Goal: Task Accomplishment & Management: Use online tool/utility

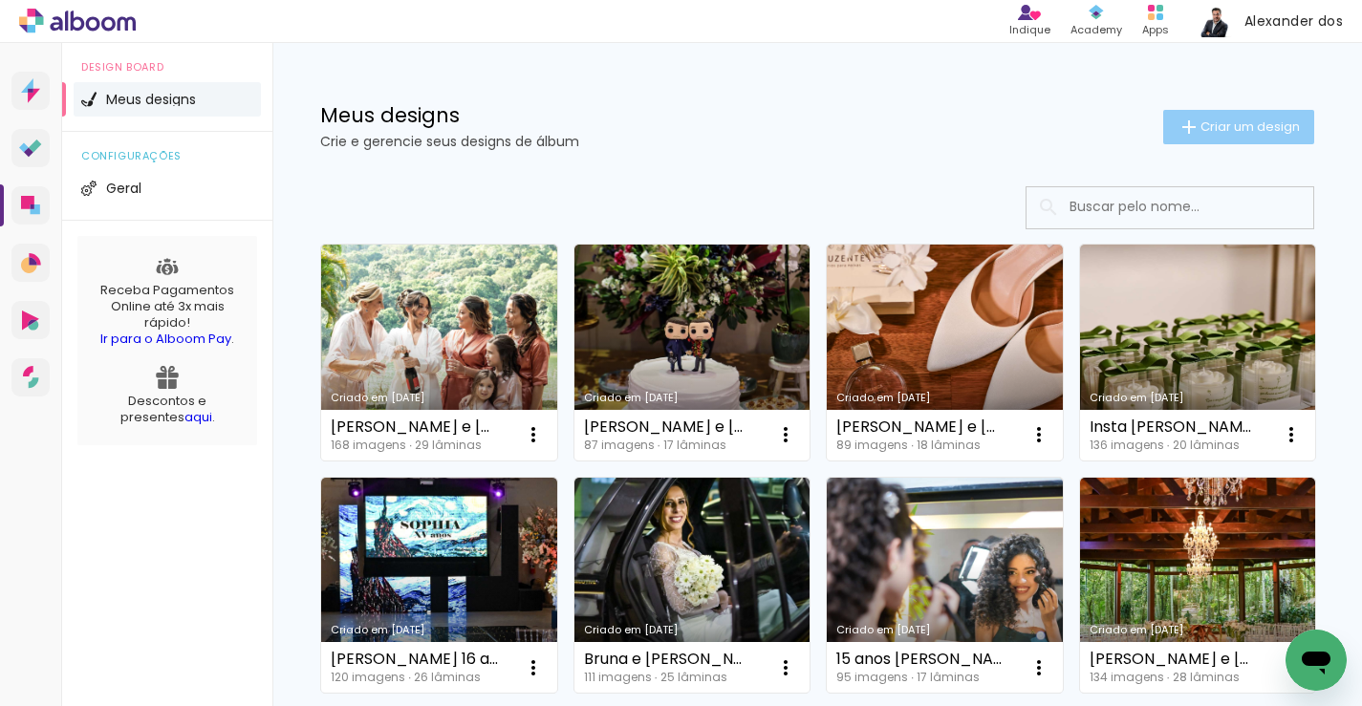
click at [1212, 130] on span "Criar um design" at bounding box center [1249, 126] width 99 height 12
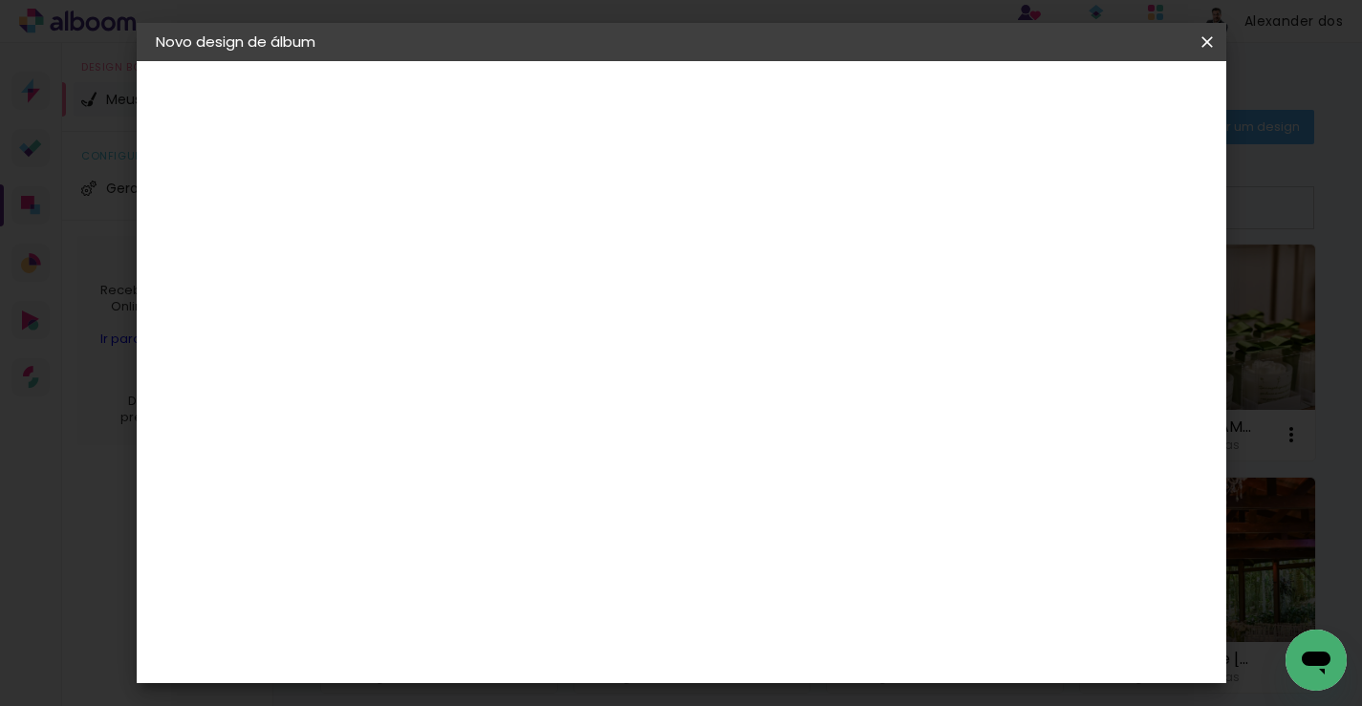
click at [468, 257] on input at bounding box center [468, 257] width 0 height 30
type input "[PERSON_NAME] e [PERSON_NAME]"
type paper-input "[PERSON_NAME] e [PERSON_NAME]"
click at [0, 0] on slot "Avançar" at bounding box center [0, 0] width 0 height 0
click at [0, 0] on slot "Tamanho Livre" at bounding box center [0, 0] width 0 height 0
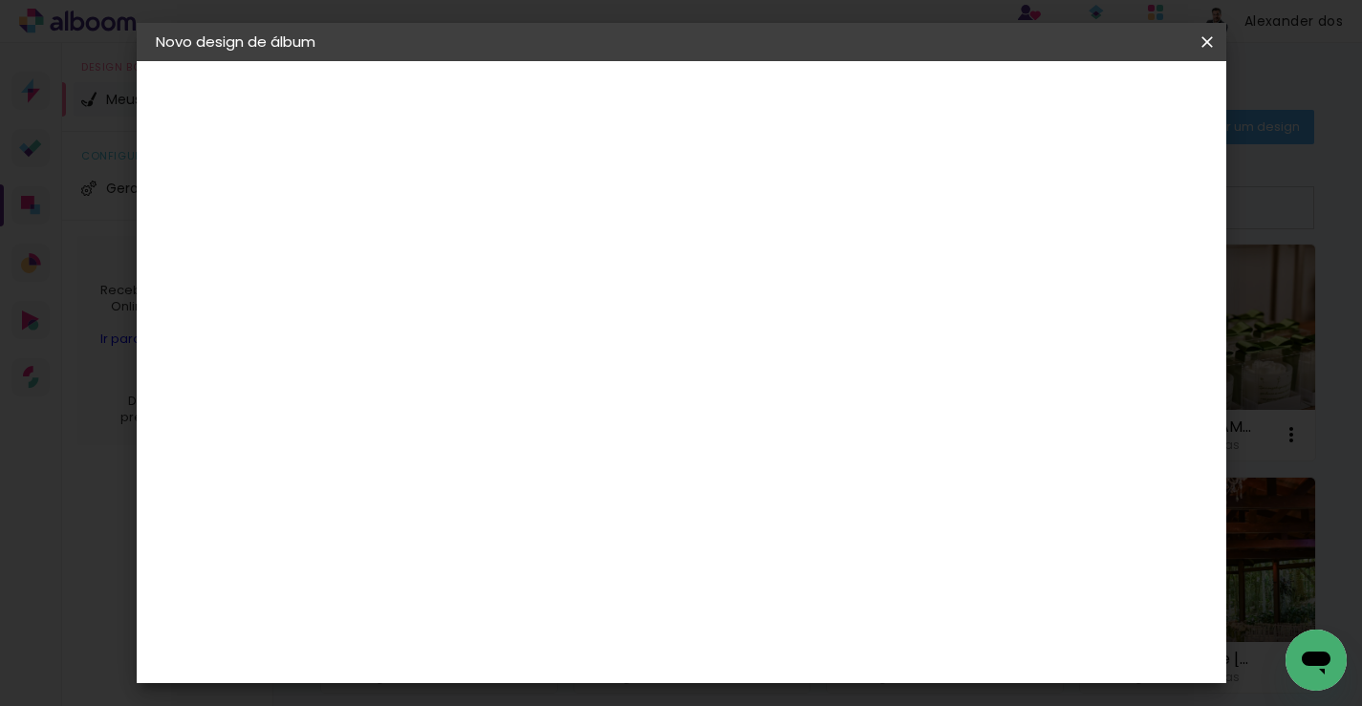
click at [0, 0] on slot "Avançar" at bounding box center [0, 0] width 0 height 0
click at [417, 509] on input "30" at bounding box center [408, 508] width 50 height 29
type input "25"
type paper-input "25"
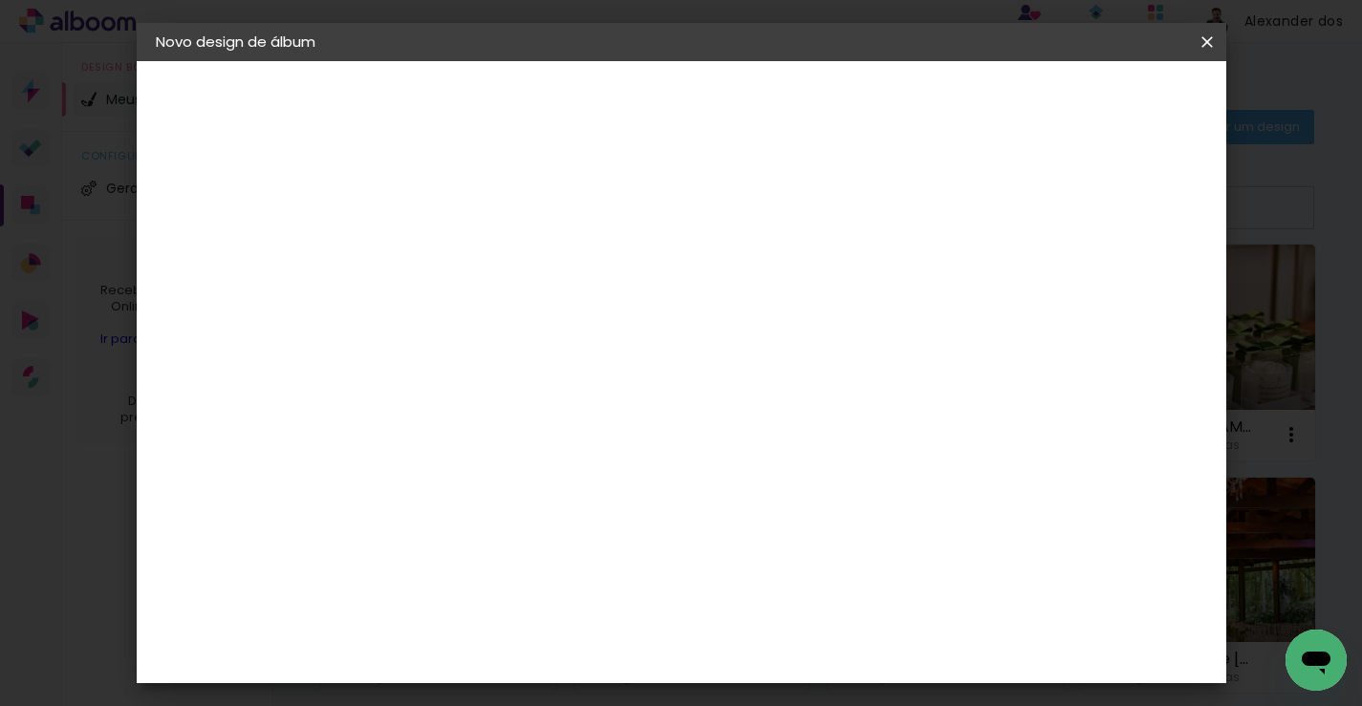
type input "4"
type paper-input "4"
click at [1135, 290] on input "4" at bounding box center [1124, 288] width 34 height 29
type input "3"
type paper-input "3"
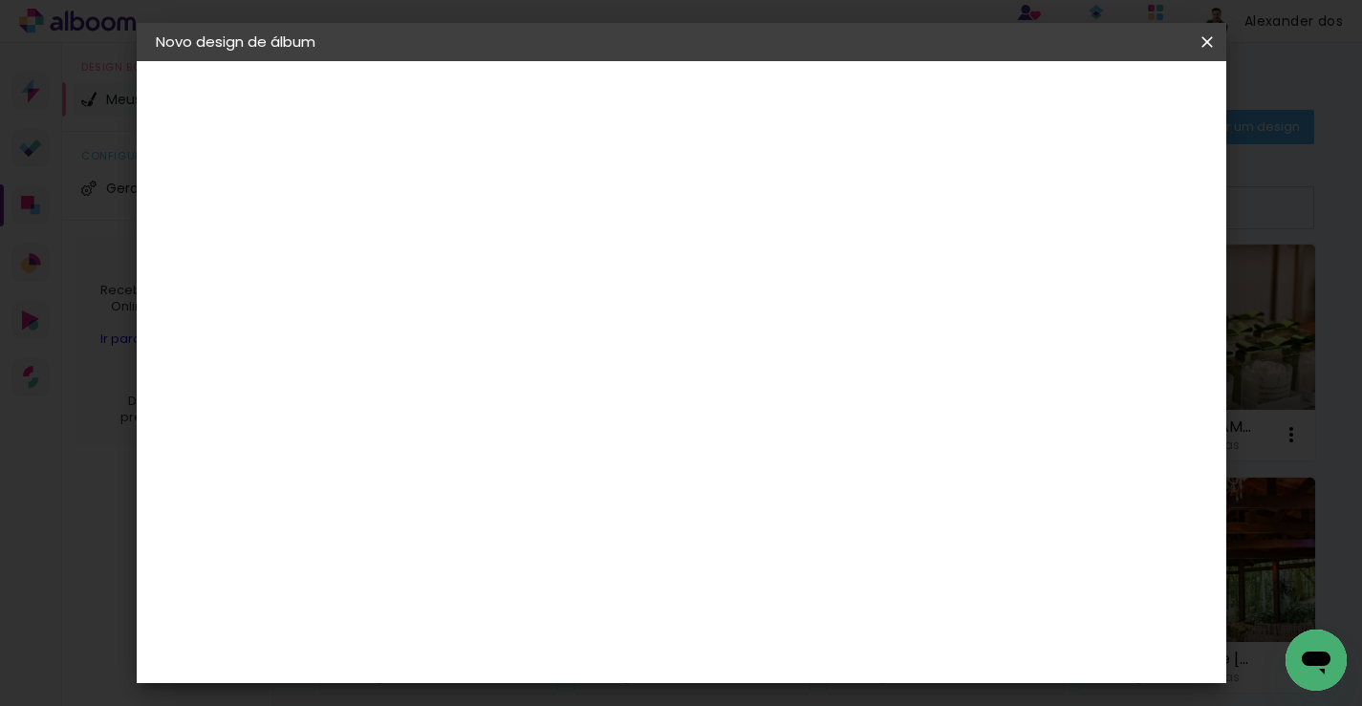
click at [1135, 290] on input "3" at bounding box center [1126, 288] width 34 height 29
type input "2"
type paper-input "2"
click at [1135, 290] on input "2" at bounding box center [1129, 288] width 34 height 29
type input "1"
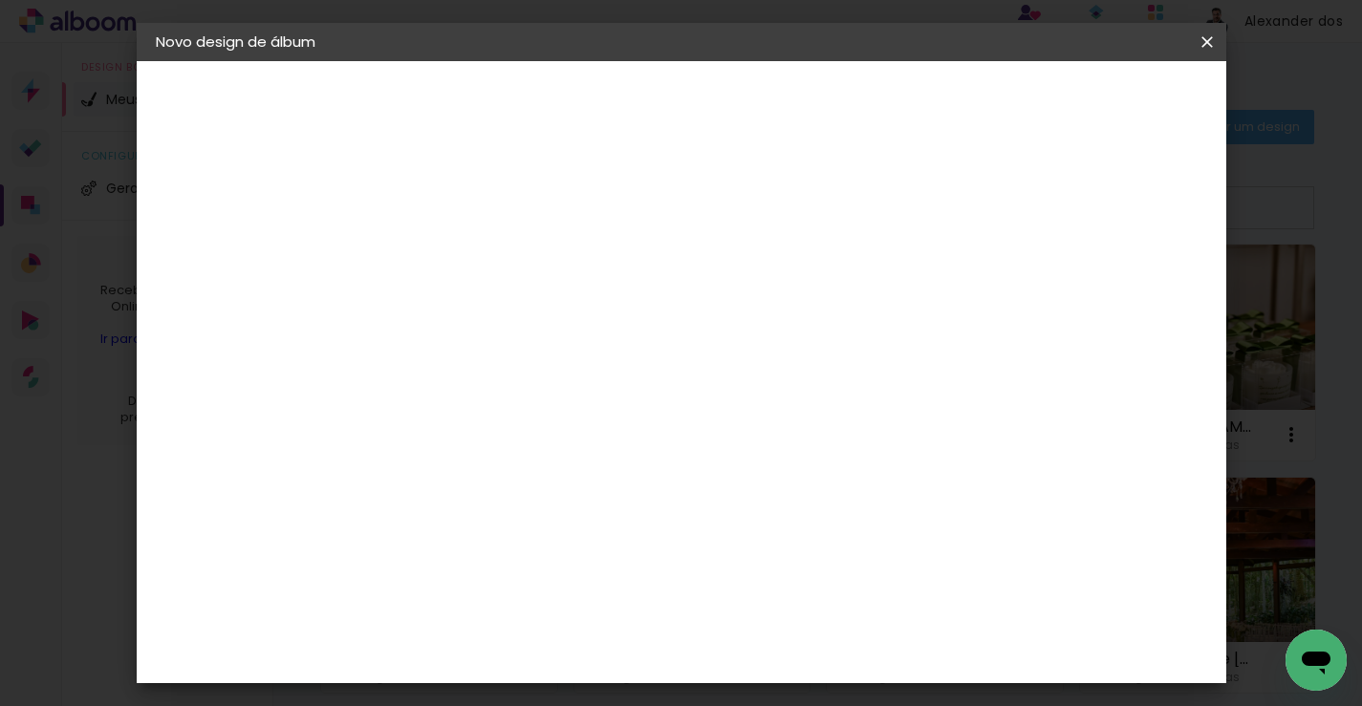
type paper-input "1"
click at [1139, 296] on input "1" at bounding box center [1133, 288] width 34 height 29
click at [1102, 104] on span "Iniciar design" at bounding box center [1058, 101] width 87 height 13
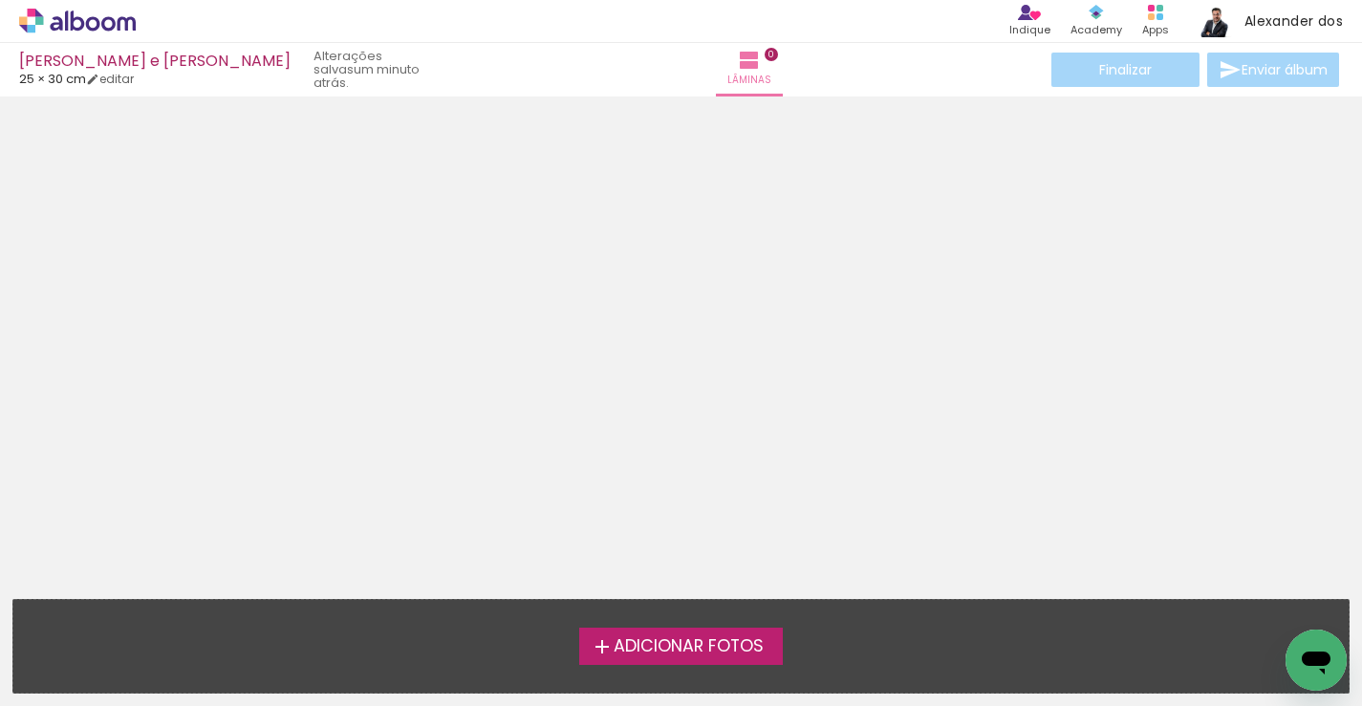
click at [651, 639] on span "Adicionar Fotos" at bounding box center [688, 646] width 150 height 17
click at [0, 0] on input "file" at bounding box center [0, 0] width 0 height 0
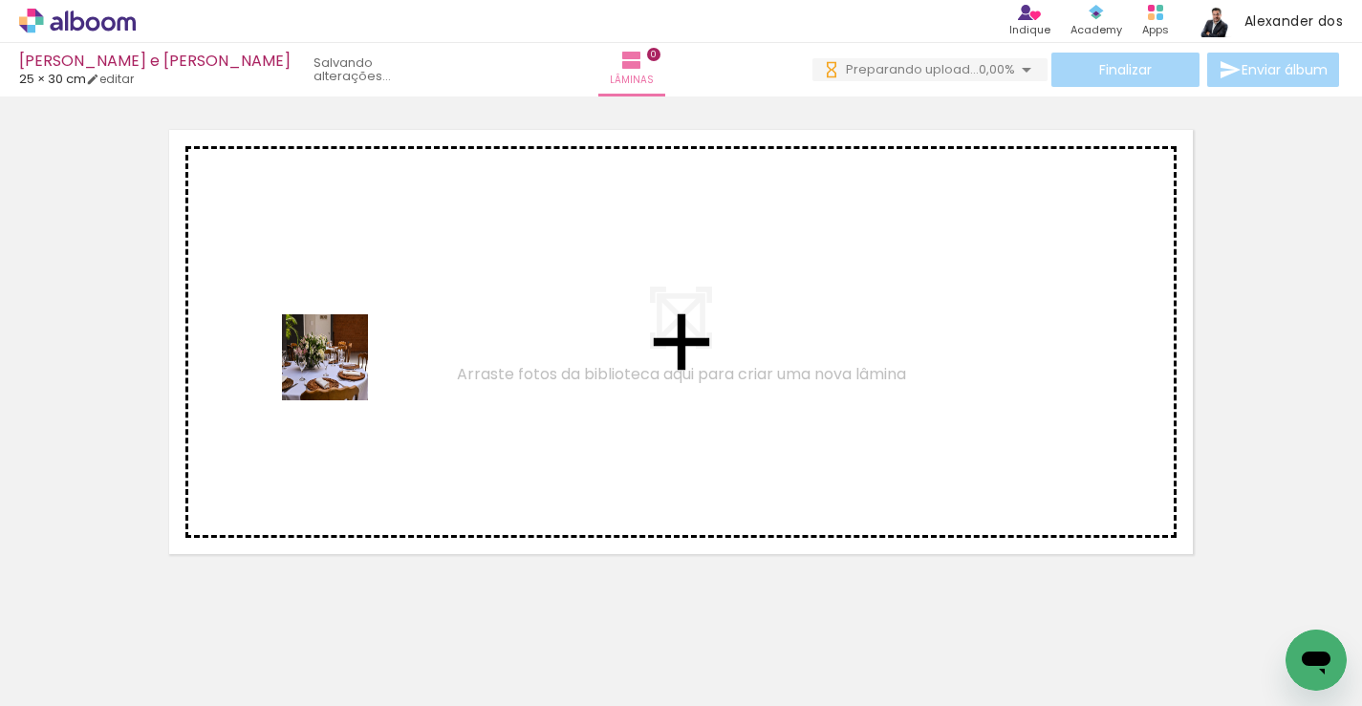
drag, startPoint x: 183, startPoint y: 634, endPoint x: 339, endPoint y: 372, distance: 305.4
click at [339, 372] on quentale-workspace at bounding box center [681, 353] width 1362 height 706
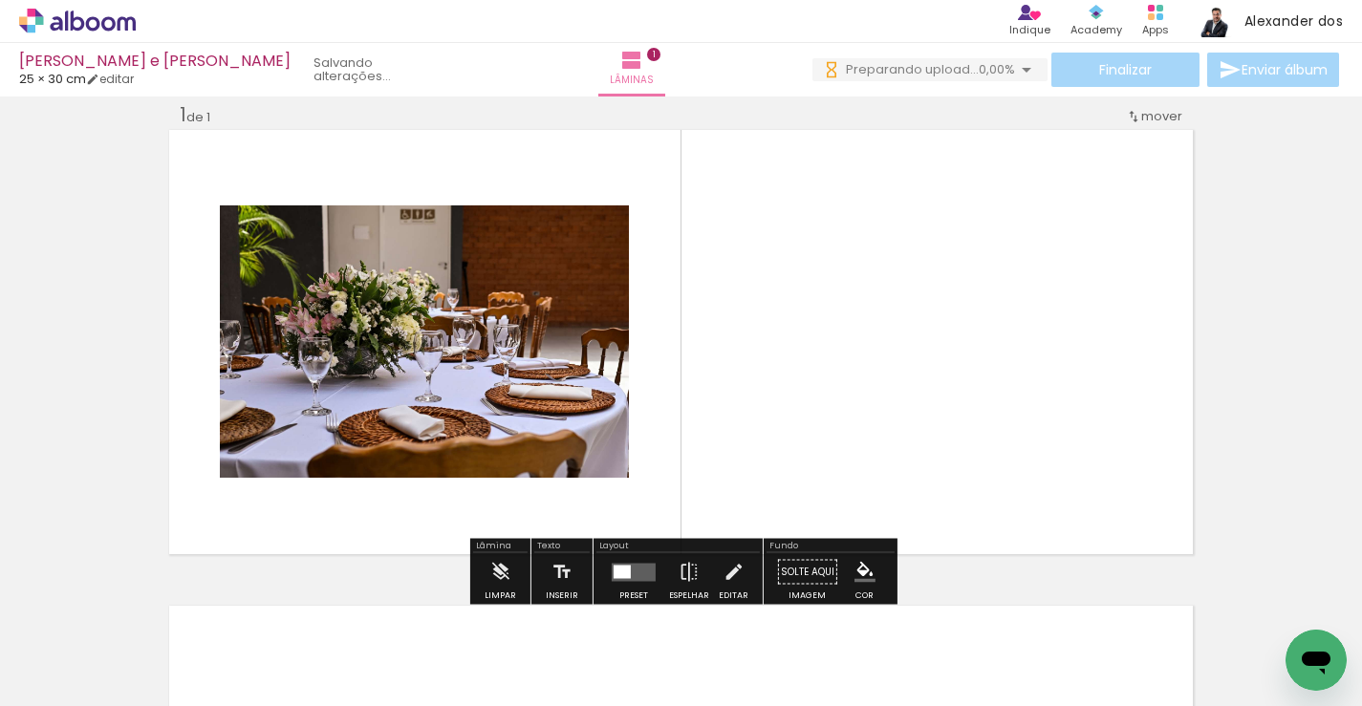
scroll to position [24, 0]
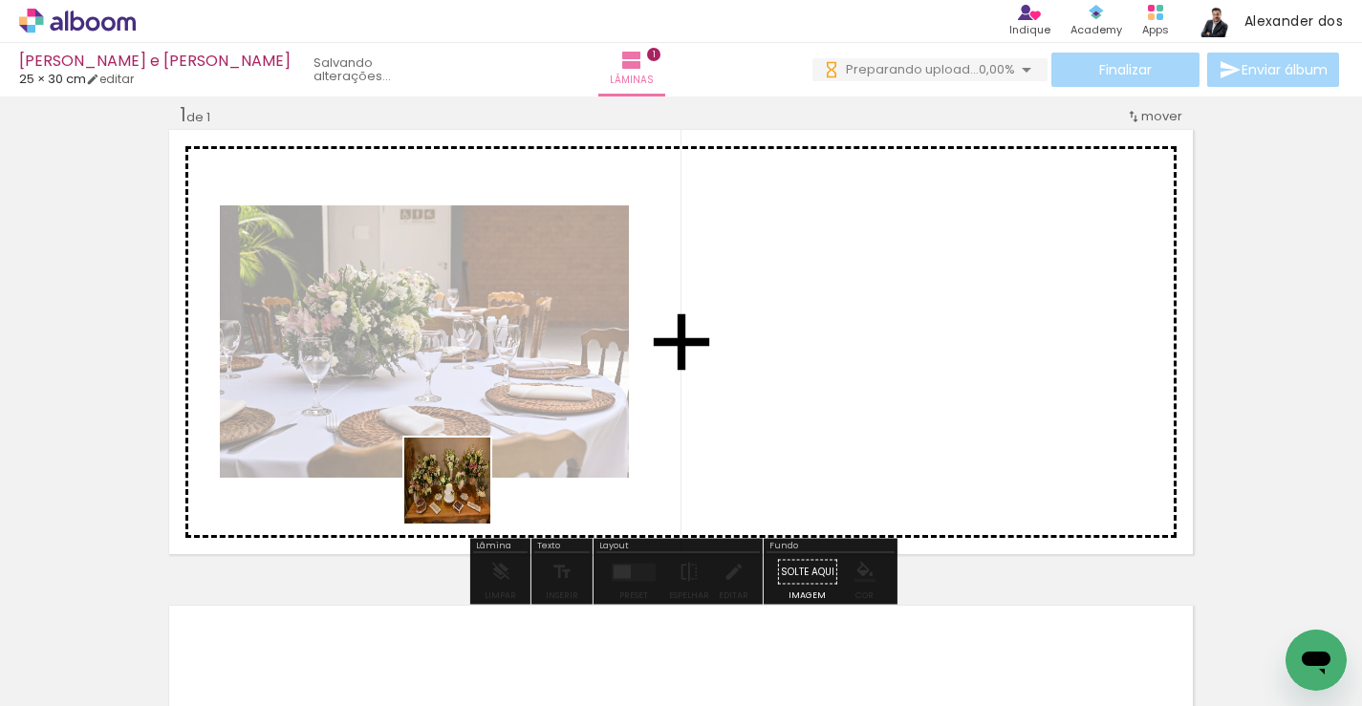
drag, startPoint x: 324, startPoint y: 664, endPoint x: 468, endPoint y: 488, distance: 227.4
click at [468, 488] on quentale-workspace at bounding box center [681, 353] width 1362 height 706
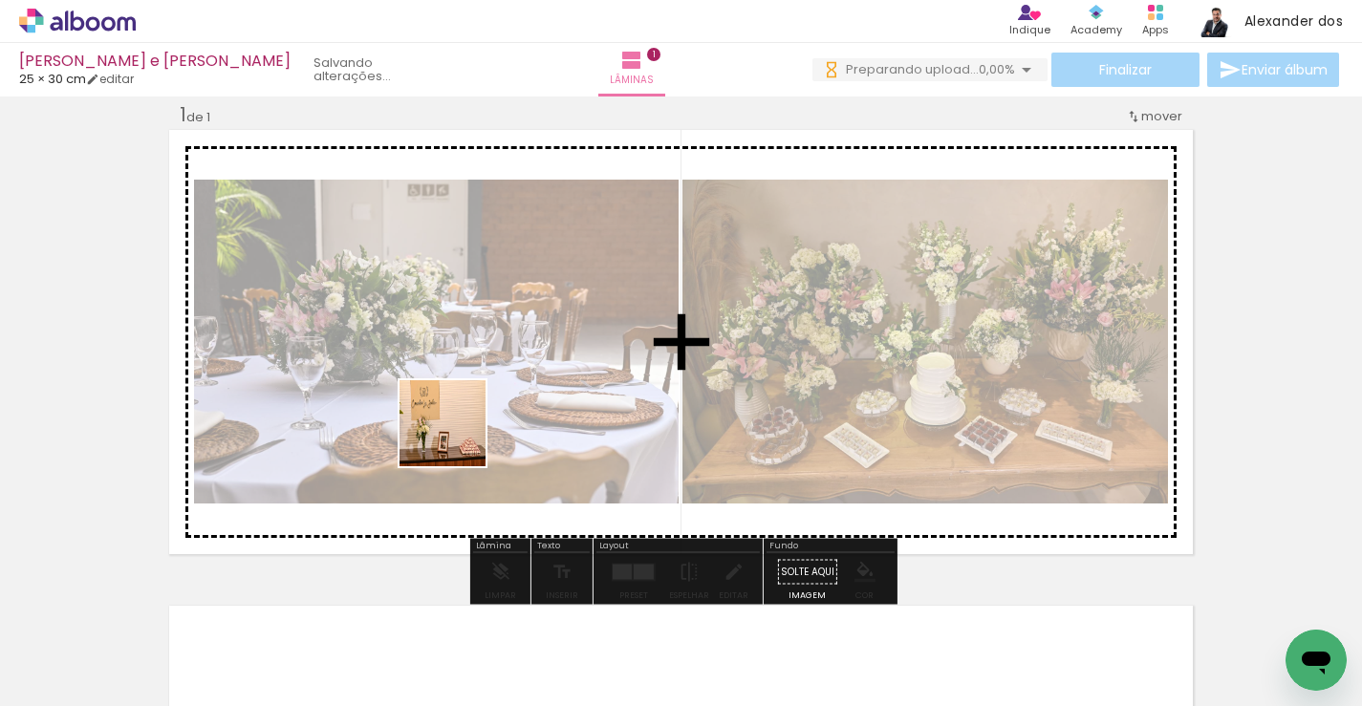
drag, startPoint x: 406, startPoint y: 652, endPoint x: 490, endPoint y: 330, distance: 332.8
click at [490, 330] on quentale-workspace at bounding box center [681, 353] width 1362 height 706
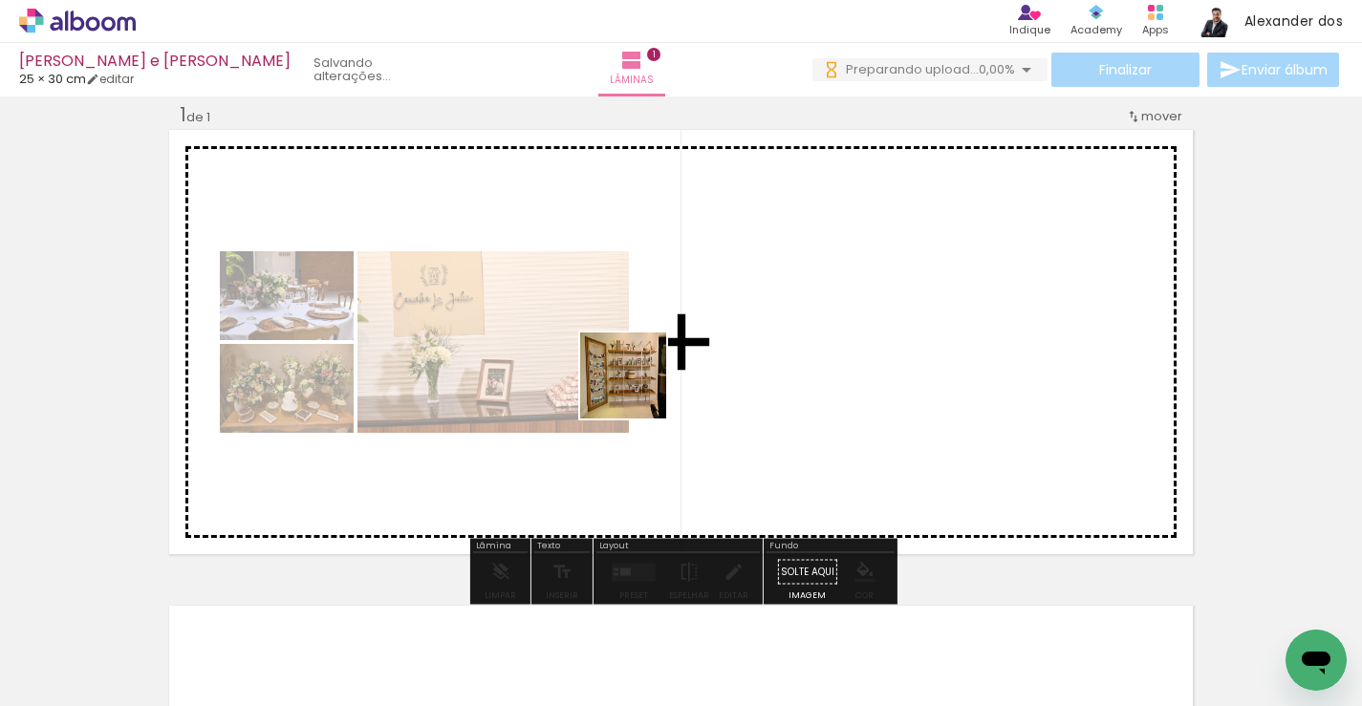
drag, startPoint x: 515, startPoint y: 645, endPoint x: 637, endPoint y: 390, distance: 282.9
click at [637, 390] on quentale-workspace at bounding box center [681, 353] width 1362 height 706
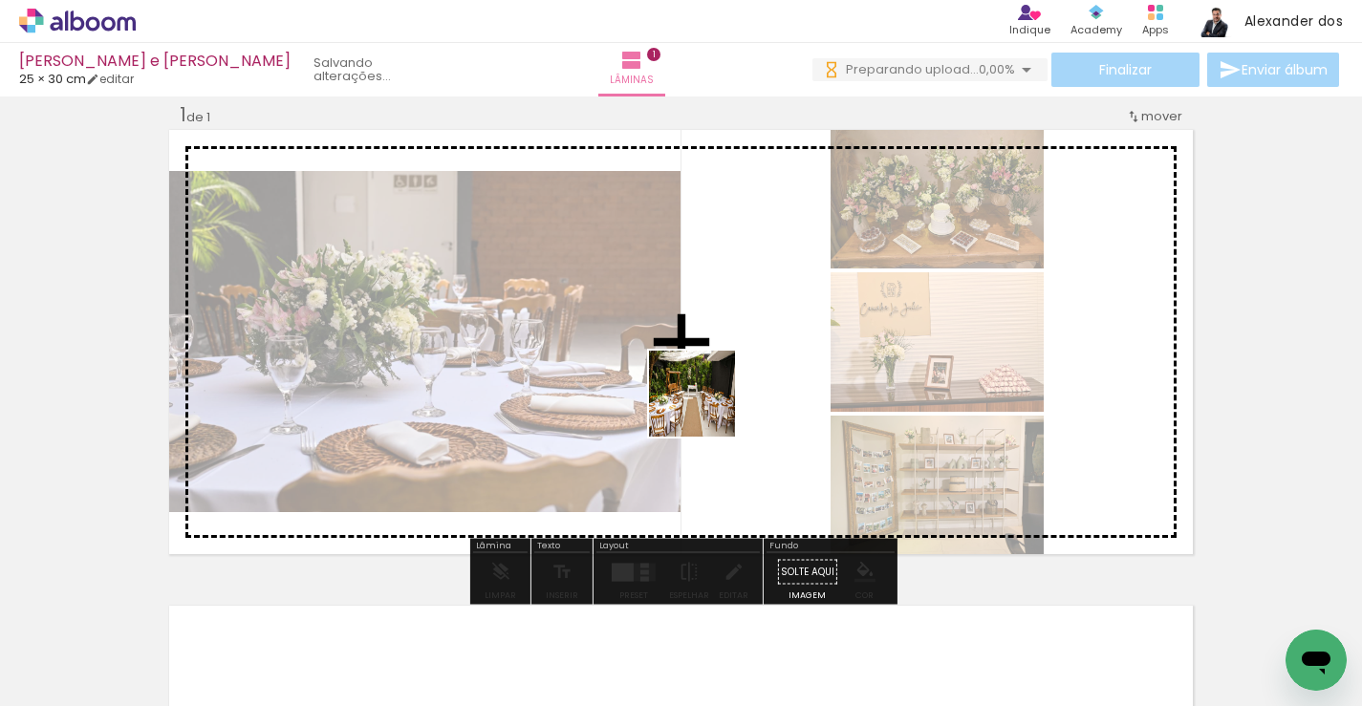
drag, startPoint x: 633, startPoint y: 637, endPoint x: 713, endPoint y: 387, distance: 262.9
click at [713, 387] on quentale-workspace at bounding box center [681, 353] width 1362 height 706
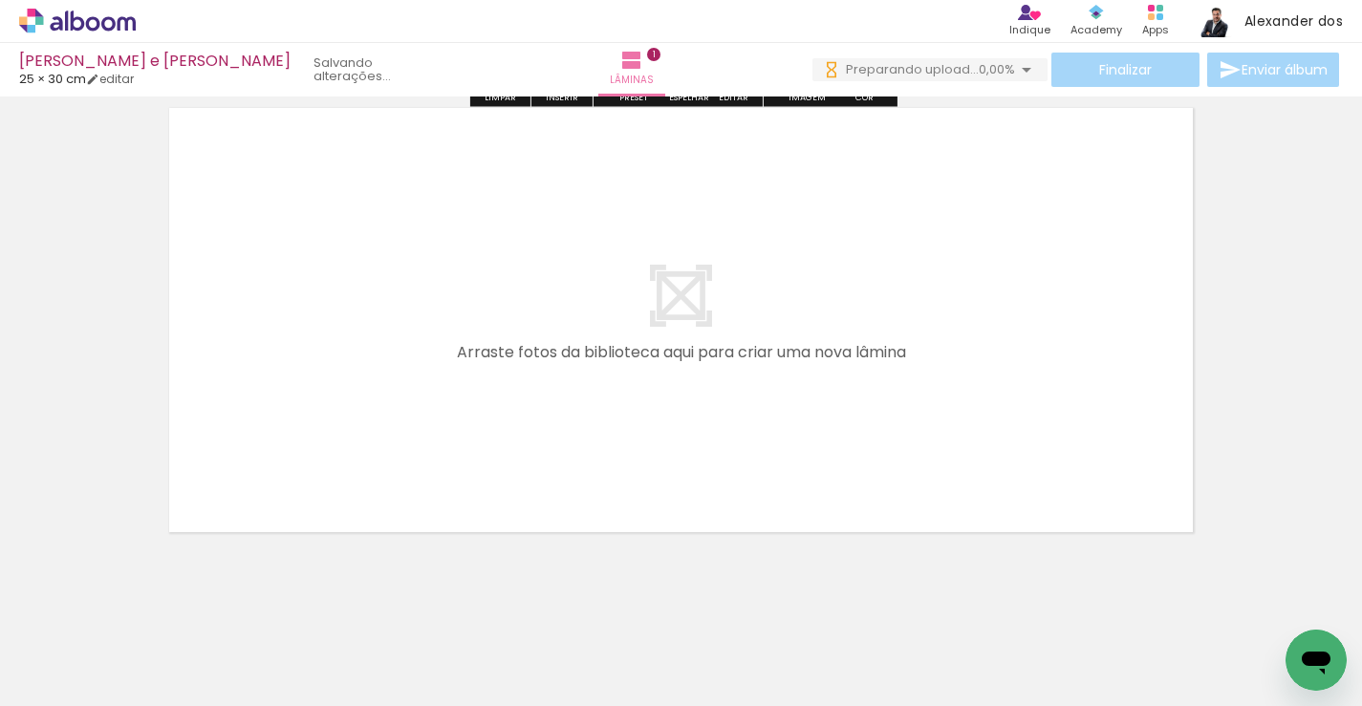
scroll to position [536, 0]
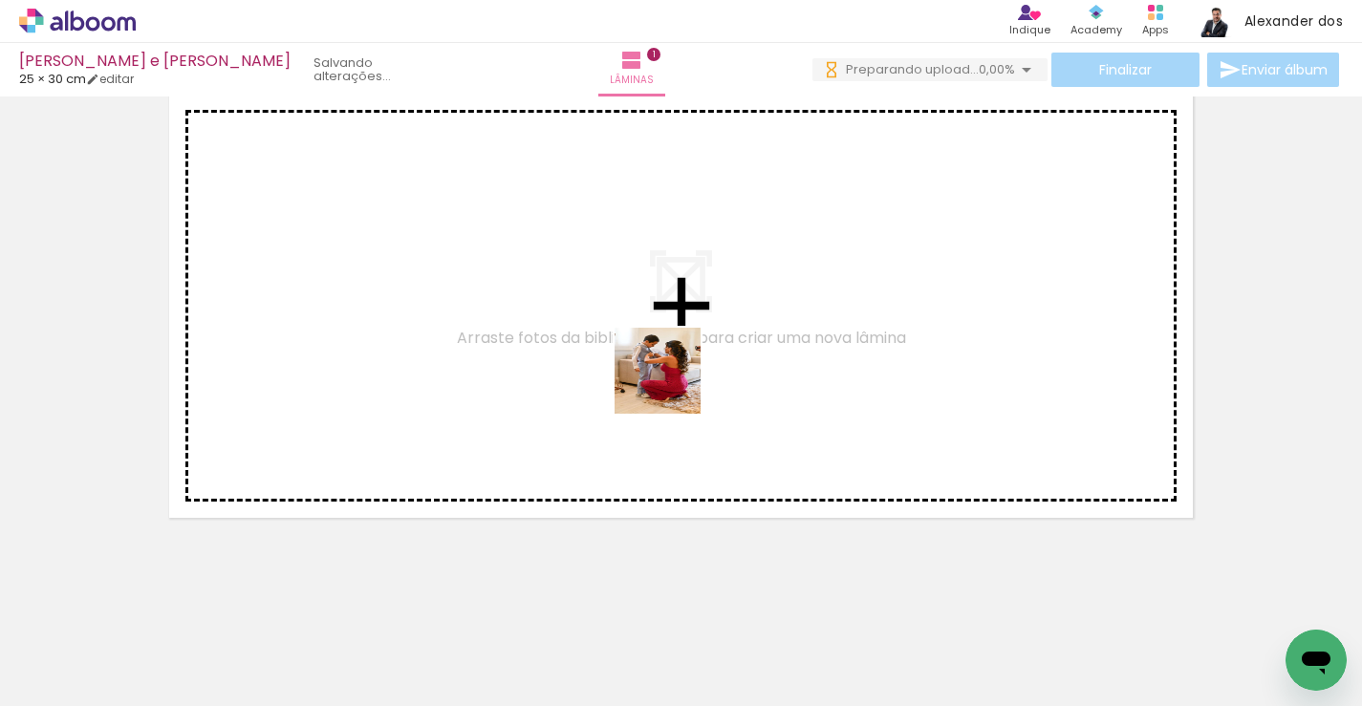
drag, startPoint x: 733, startPoint y: 635, endPoint x: 668, endPoint y: 376, distance: 267.0
click at [668, 376] on quentale-workspace at bounding box center [681, 353] width 1362 height 706
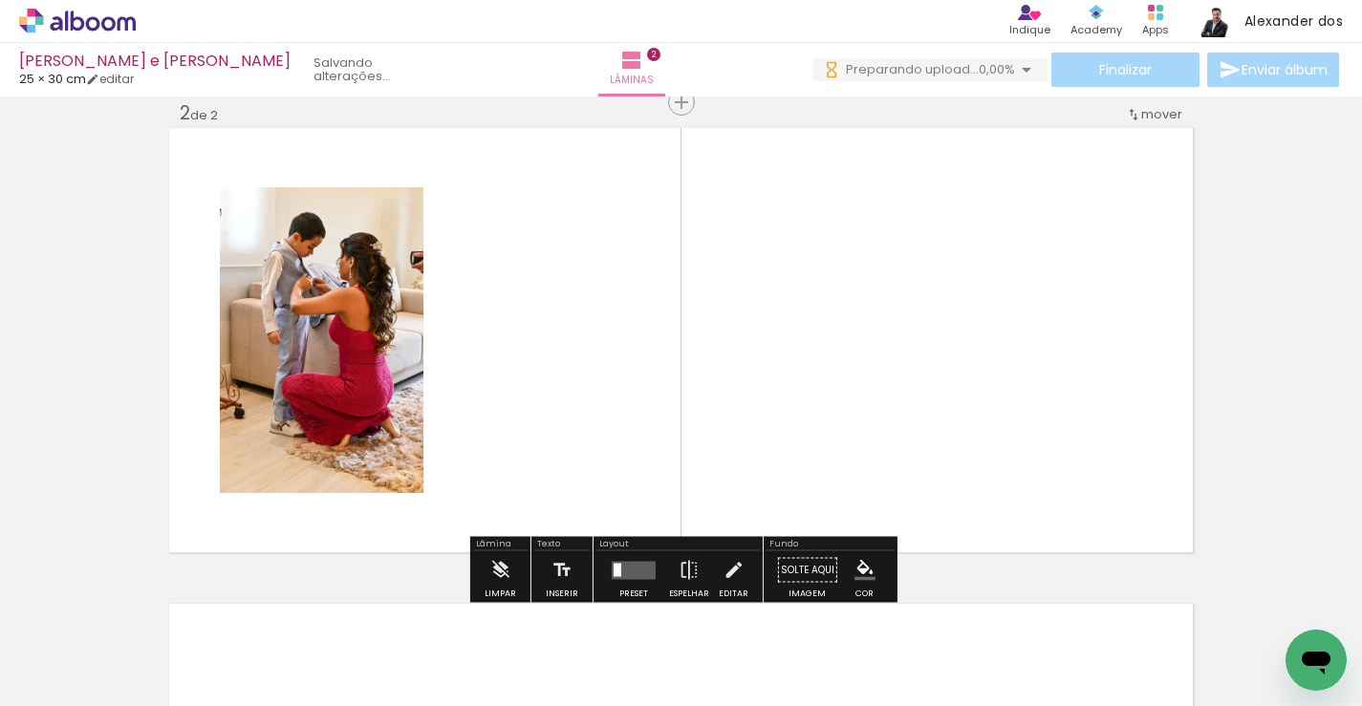
scroll to position [500, 0]
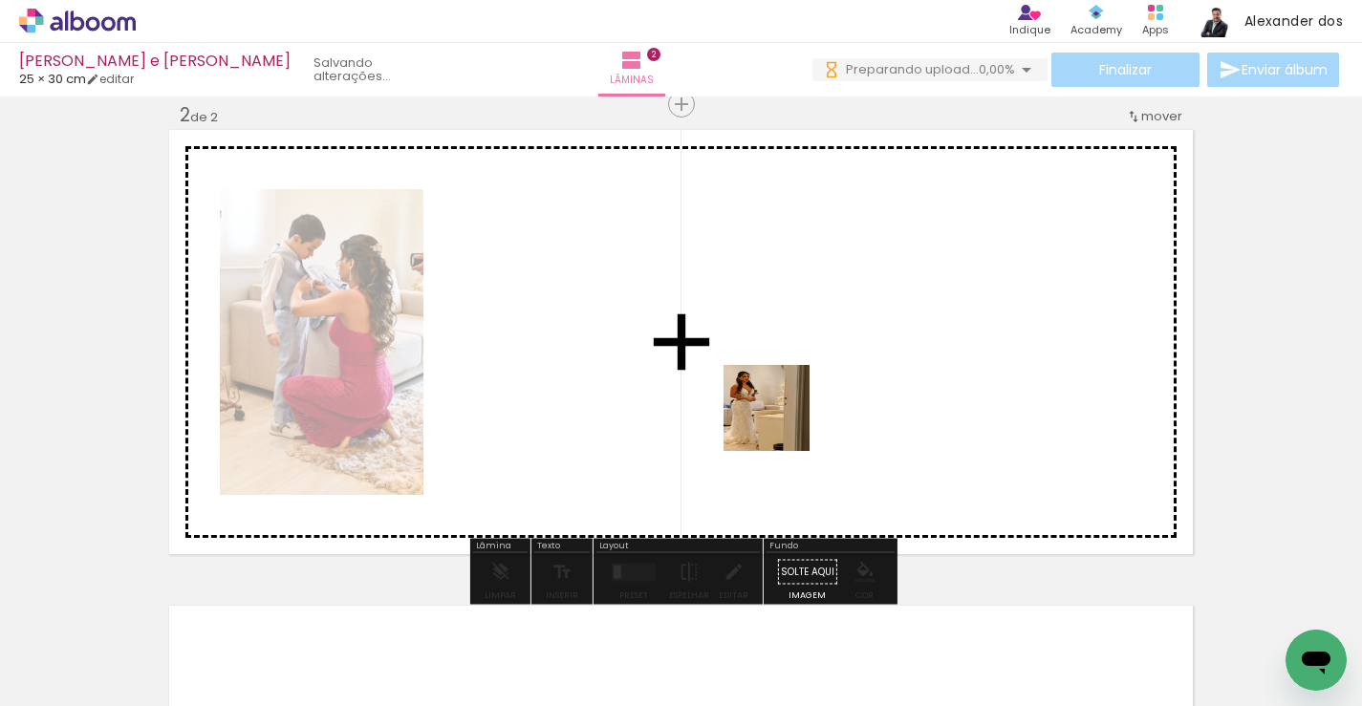
drag, startPoint x: 832, startPoint y: 628, endPoint x: 780, endPoint y: 411, distance: 223.2
click at [780, 411] on quentale-workspace at bounding box center [681, 353] width 1362 height 706
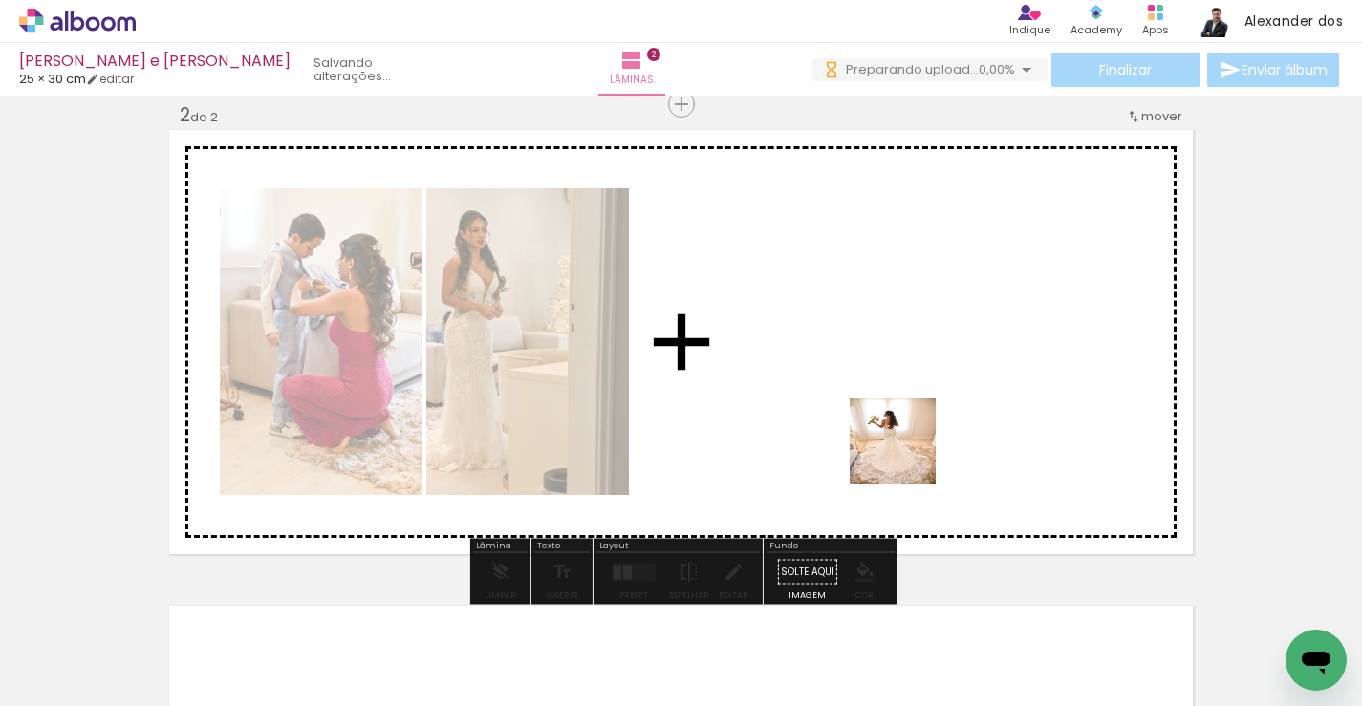
drag, startPoint x: 949, startPoint y: 638, endPoint x: 907, endPoint y: 440, distance: 202.2
click at [907, 440] on quentale-workspace at bounding box center [681, 353] width 1362 height 706
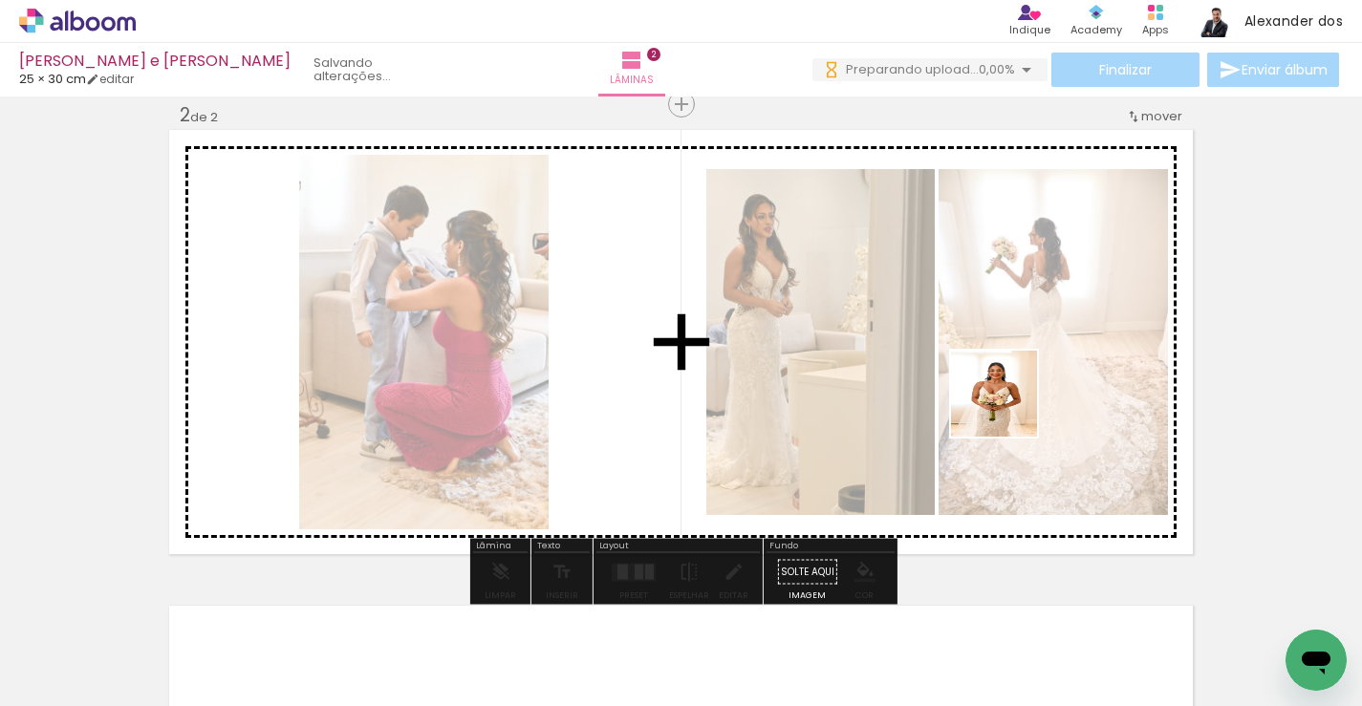
drag, startPoint x: 1049, startPoint y: 620, endPoint x: 1008, endPoint y: 408, distance: 216.1
click at [1008, 408] on quentale-workspace at bounding box center [681, 353] width 1362 height 706
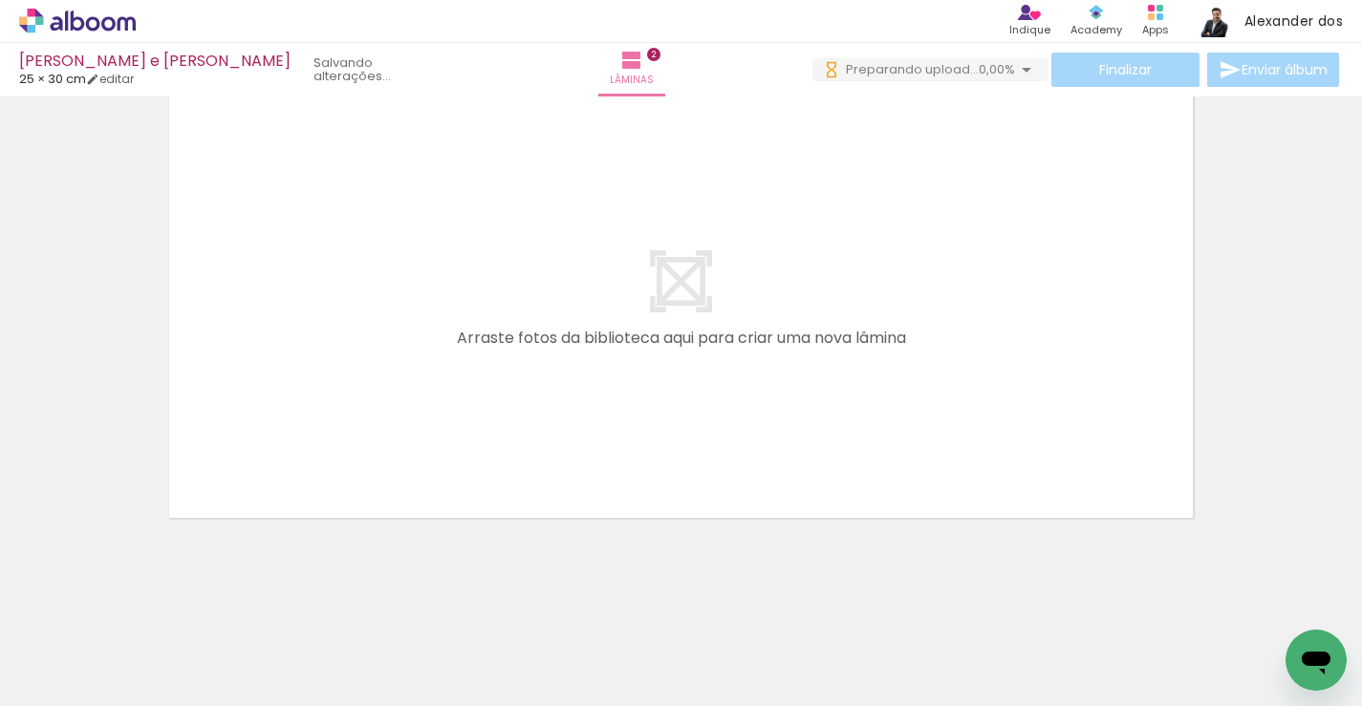
scroll to position [0, 661]
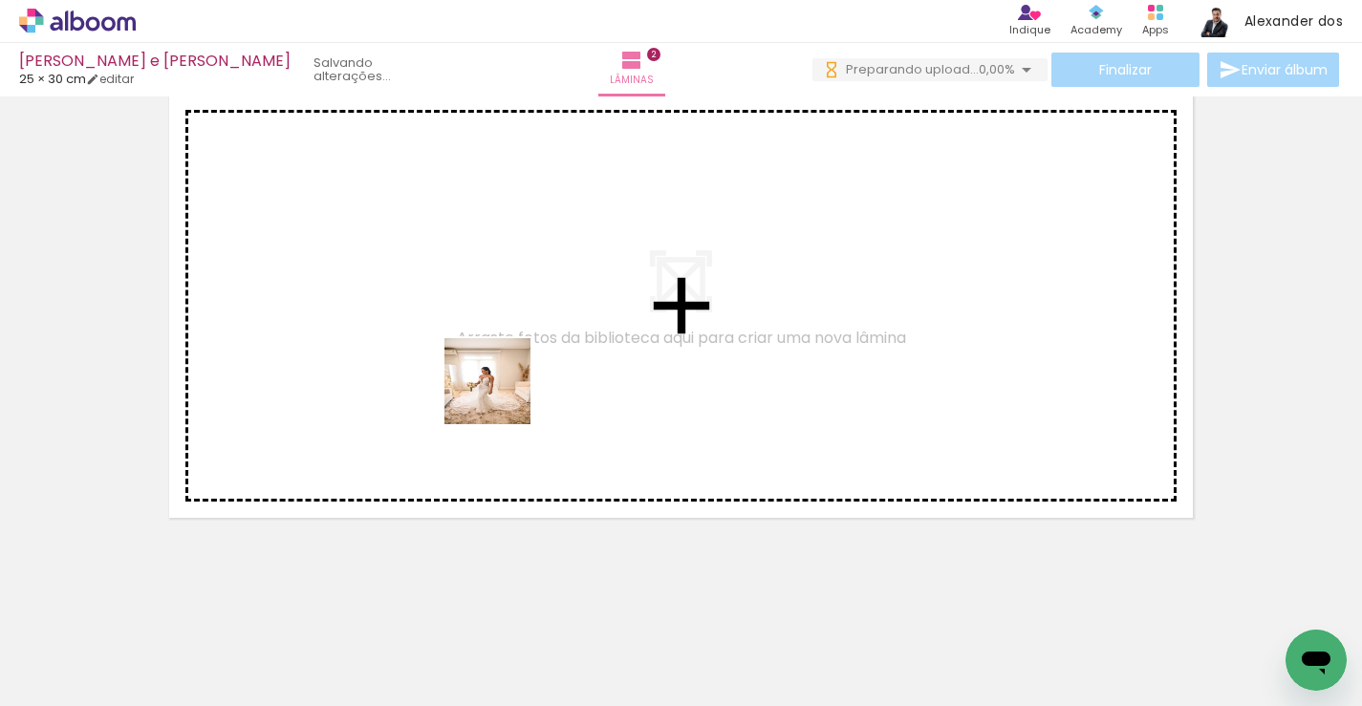
drag, startPoint x: 502, startPoint y: 646, endPoint x: 505, endPoint y: 339, distance: 306.7
click at [505, 339] on quentale-workspace at bounding box center [681, 353] width 1362 height 706
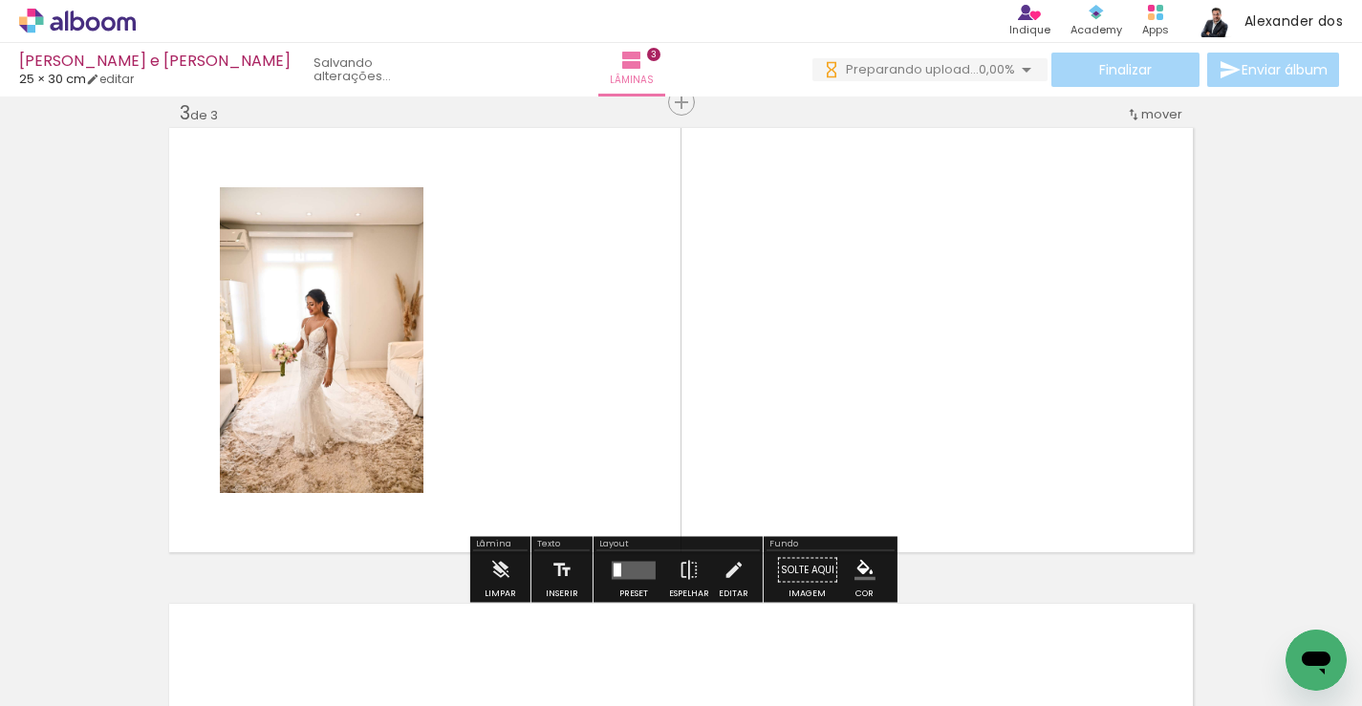
scroll to position [976, 0]
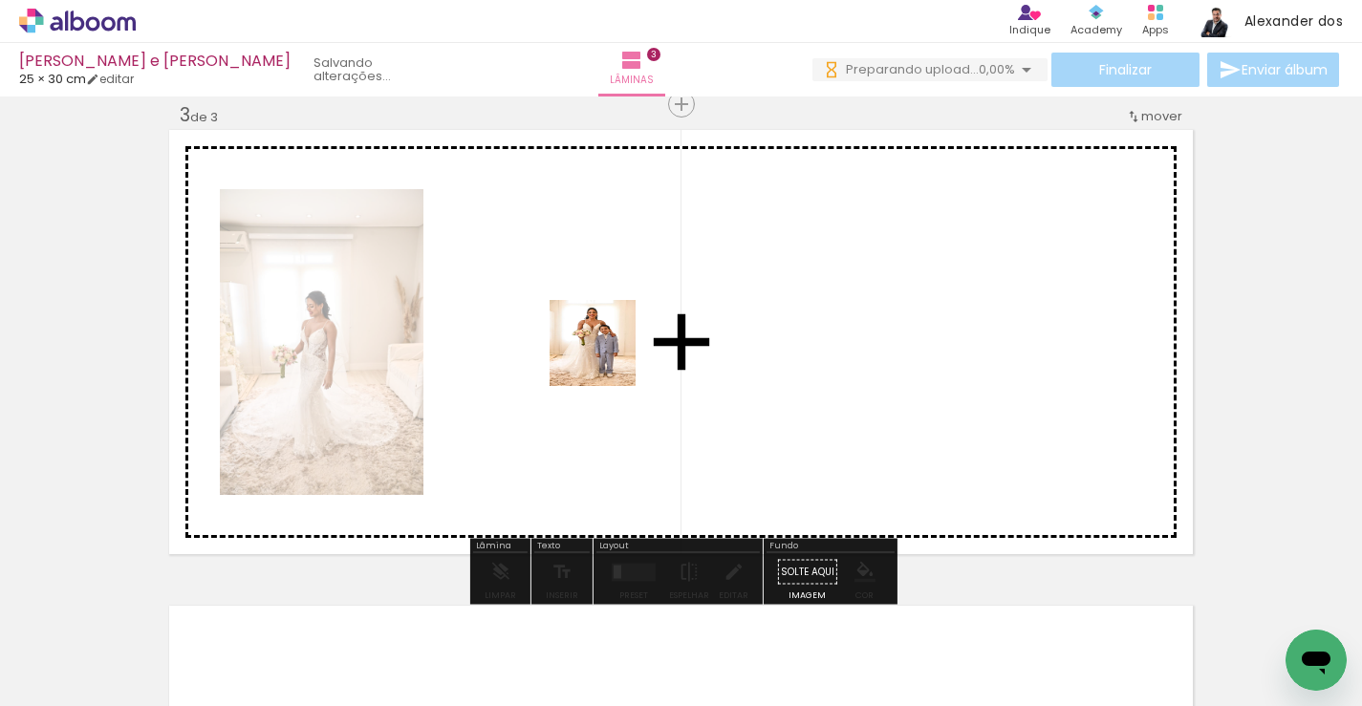
drag, startPoint x: 593, startPoint y: 639, endPoint x: 607, endPoint y: 348, distance: 291.7
click at [607, 348] on quentale-workspace at bounding box center [681, 353] width 1362 height 706
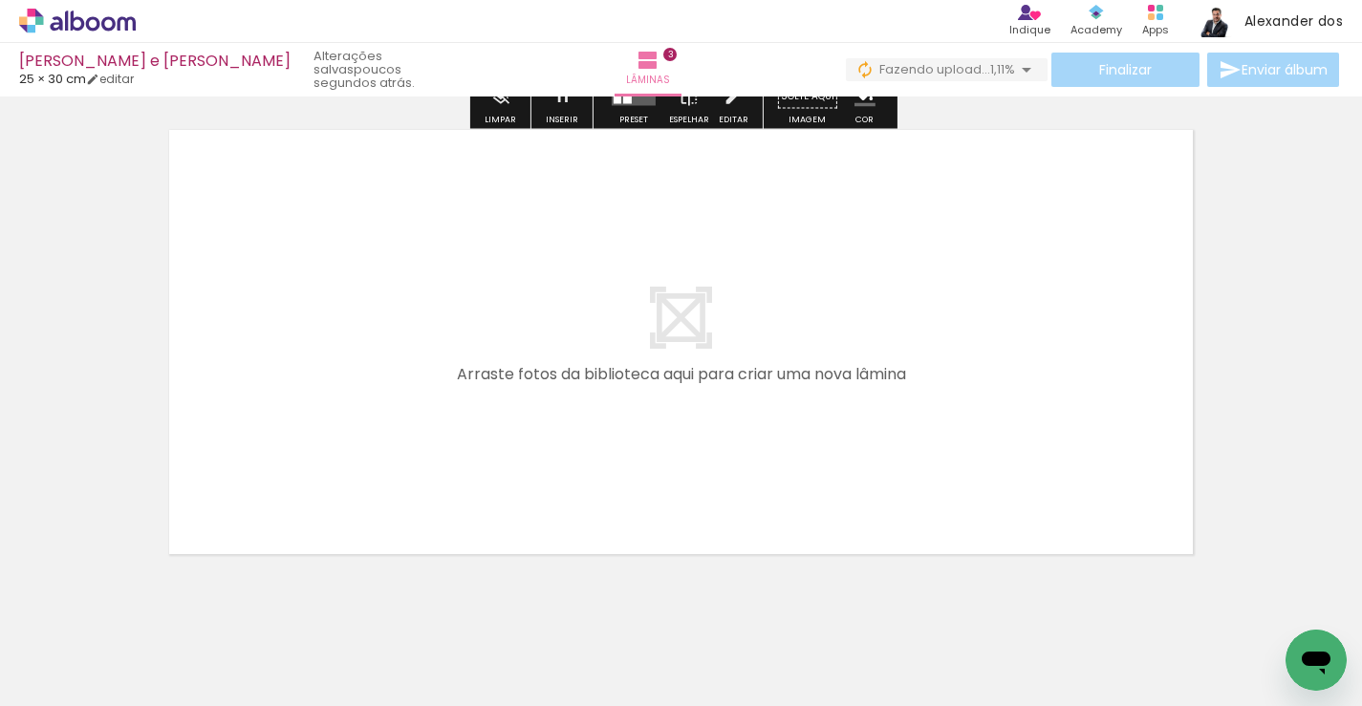
scroll to position [1488, 0]
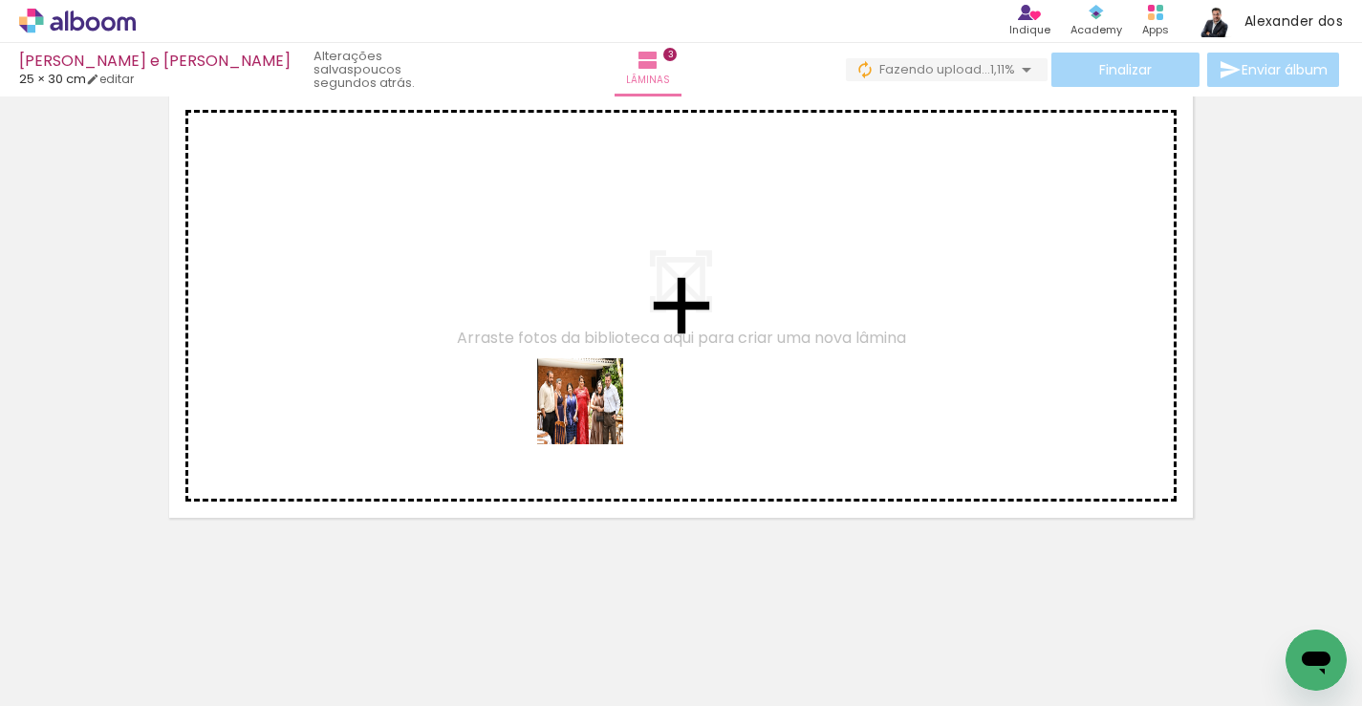
drag, startPoint x: 708, startPoint y: 640, endPoint x: 592, endPoint y: 413, distance: 255.1
click at [592, 413] on quentale-workspace at bounding box center [681, 353] width 1362 height 706
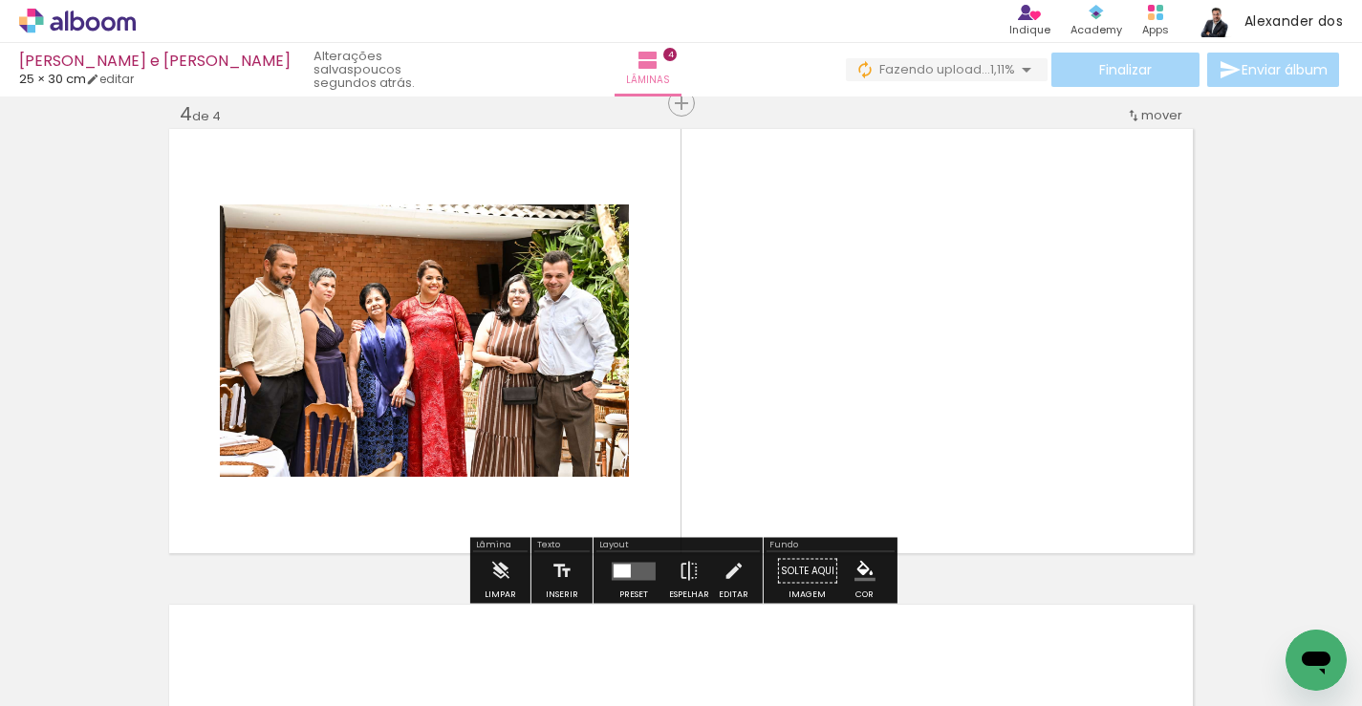
scroll to position [1451, 0]
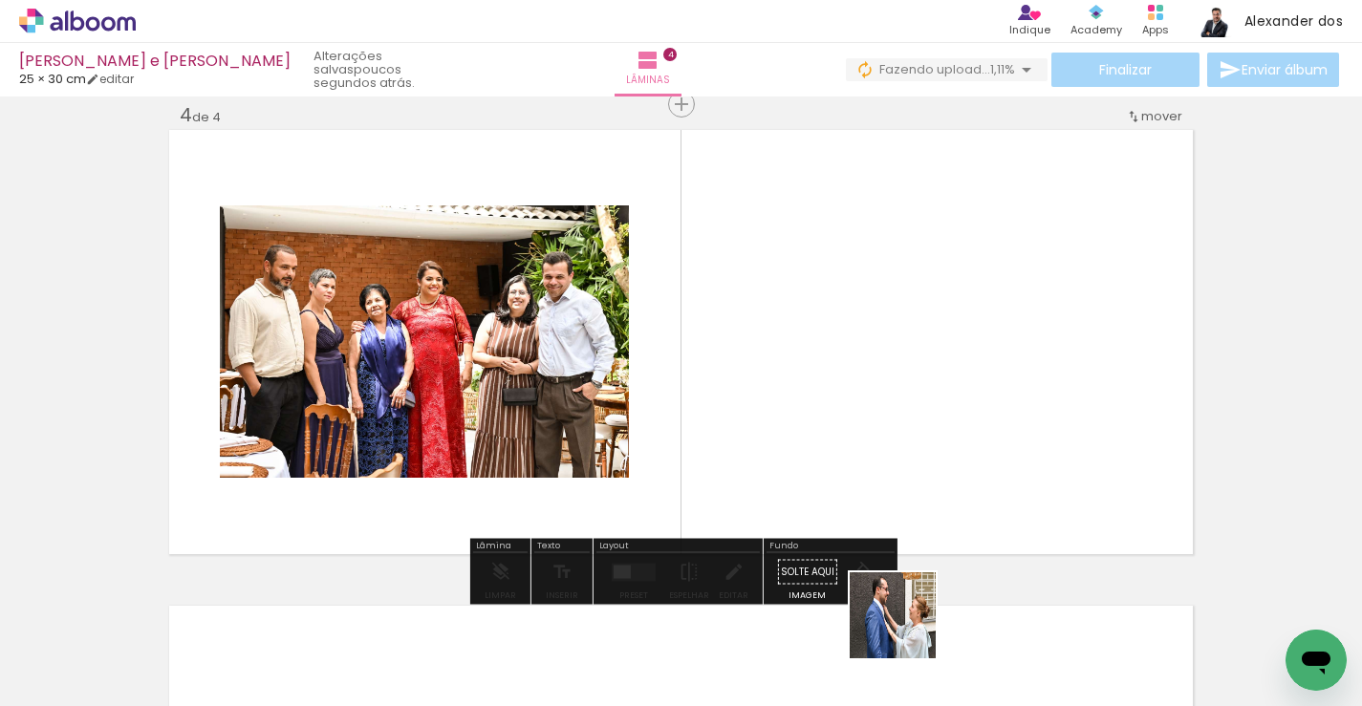
drag, startPoint x: 908, startPoint y: 641, endPoint x: 871, endPoint y: 391, distance: 252.9
click at [871, 391] on quentale-workspace at bounding box center [681, 353] width 1362 height 706
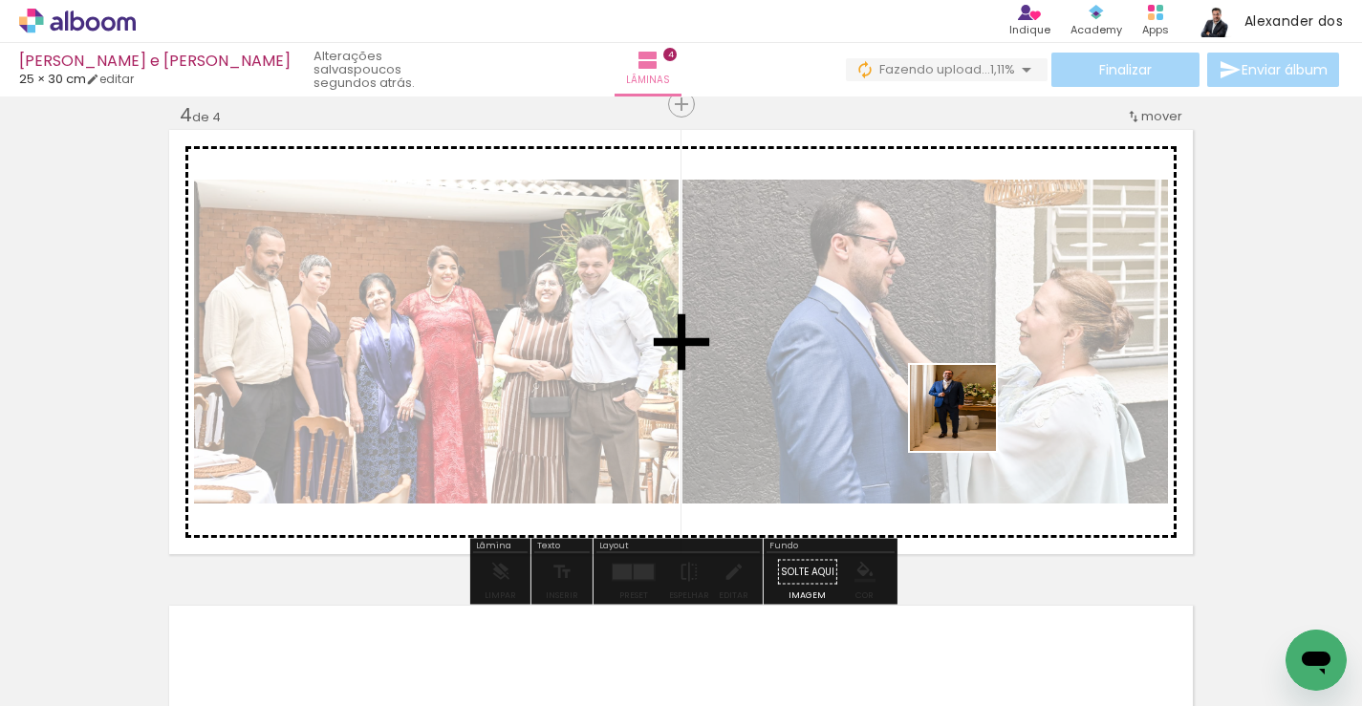
drag, startPoint x: 1039, startPoint y: 644, endPoint x: 967, endPoint y: 422, distance: 233.0
click at [967, 422] on quentale-workspace at bounding box center [681, 353] width 1362 height 706
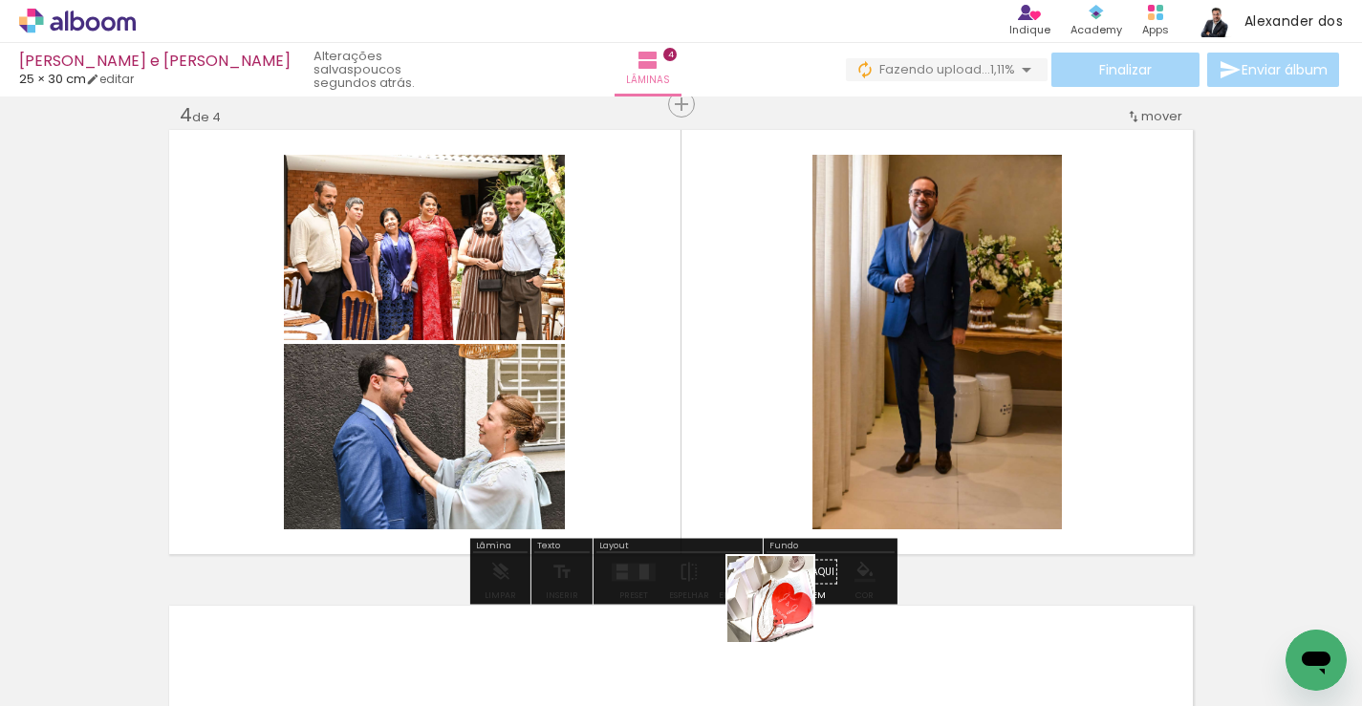
drag, startPoint x: 791, startPoint y: 633, endPoint x: 718, endPoint y: 407, distance: 237.2
click at [718, 407] on quentale-workspace at bounding box center [681, 353] width 1362 height 706
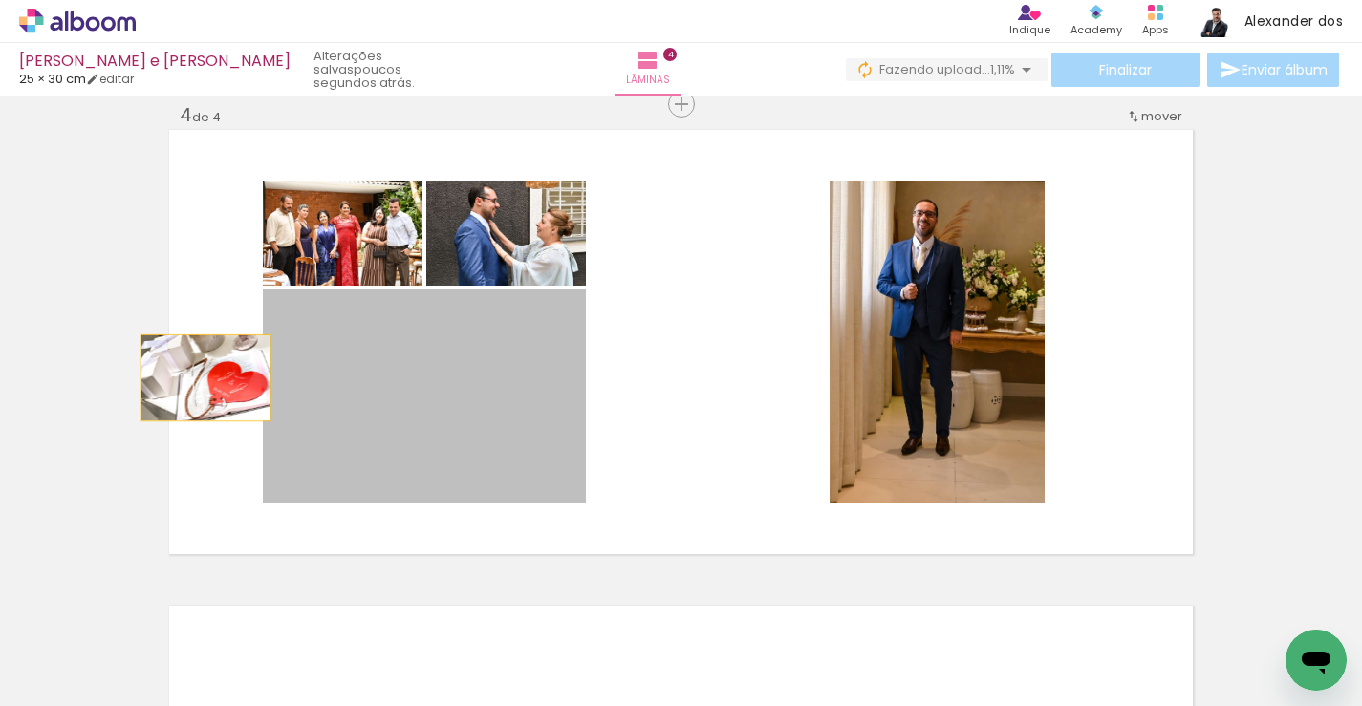
drag, startPoint x: 286, startPoint y: 389, endPoint x: 93, endPoint y: 374, distance: 193.6
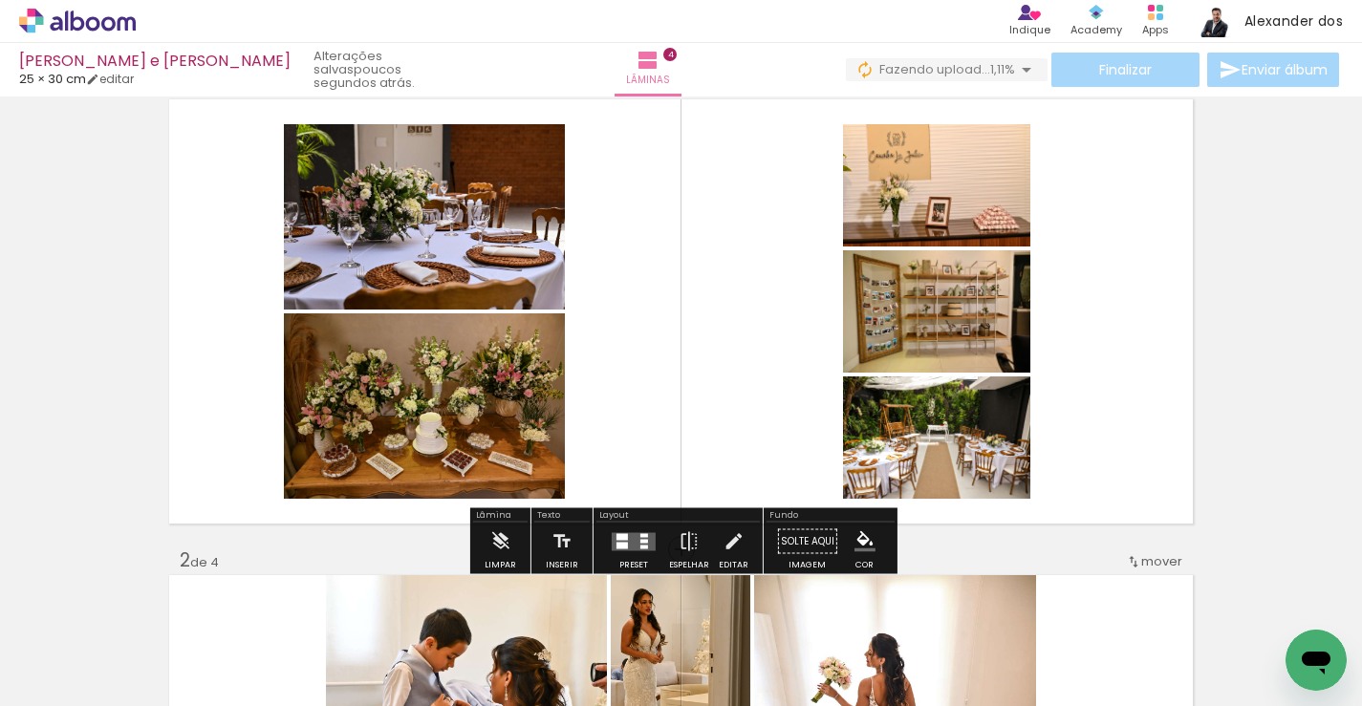
scroll to position [74, 0]
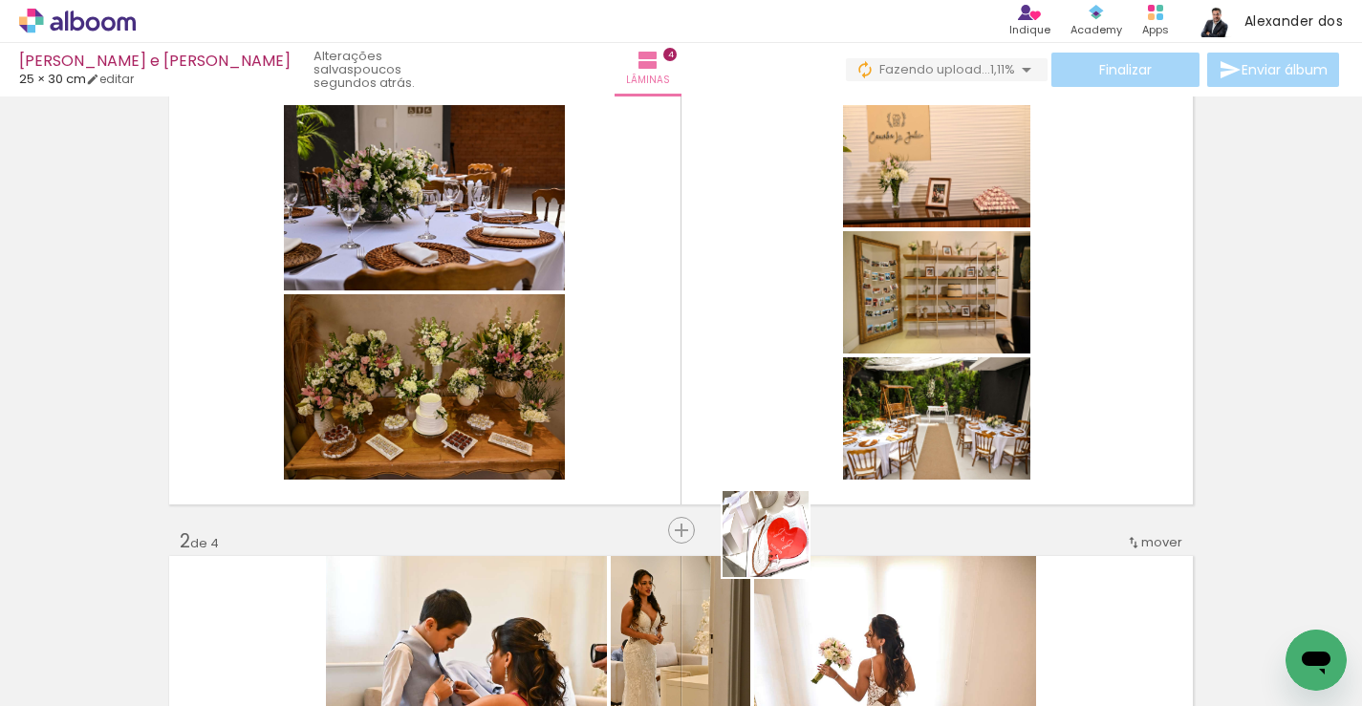
drag, startPoint x: 829, startPoint y: 660, endPoint x: 725, endPoint y: 366, distance: 312.2
click at [725, 366] on quentale-workspace at bounding box center [681, 353] width 1362 height 706
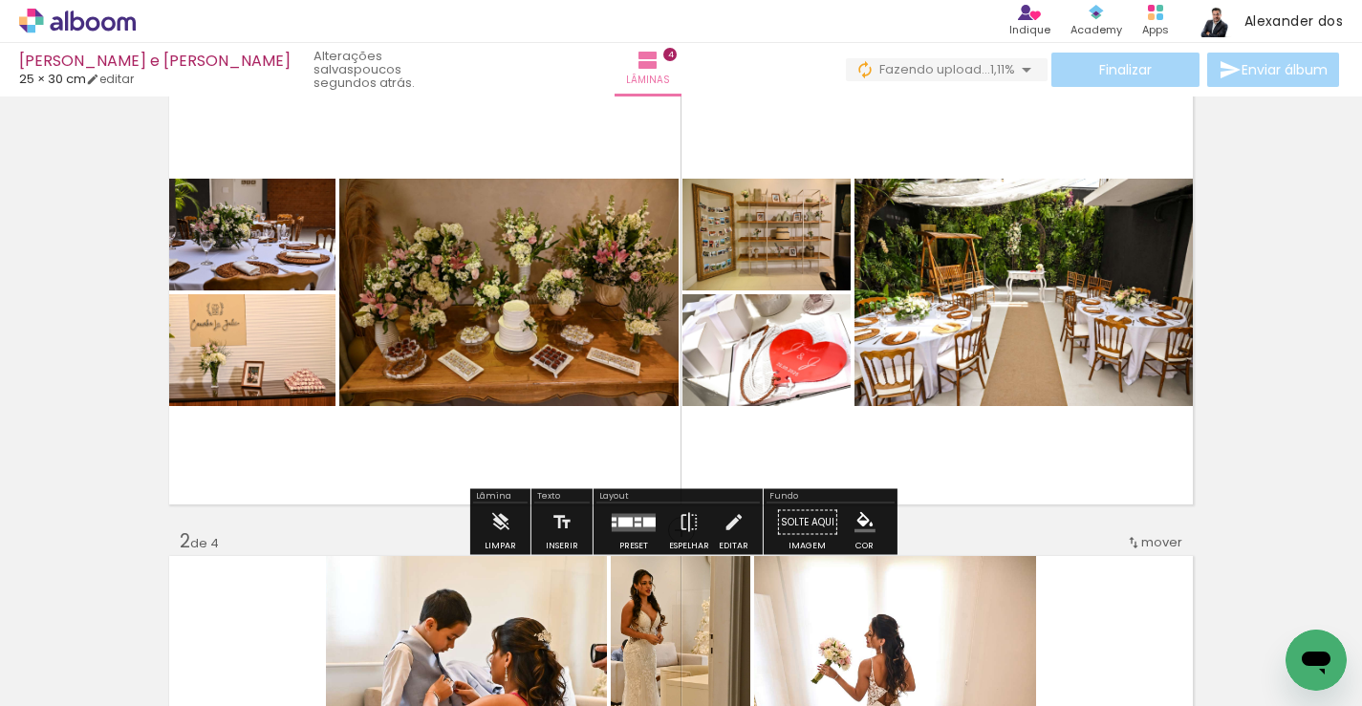
click at [626, 525] on div at bounding box center [625, 522] width 14 height 10
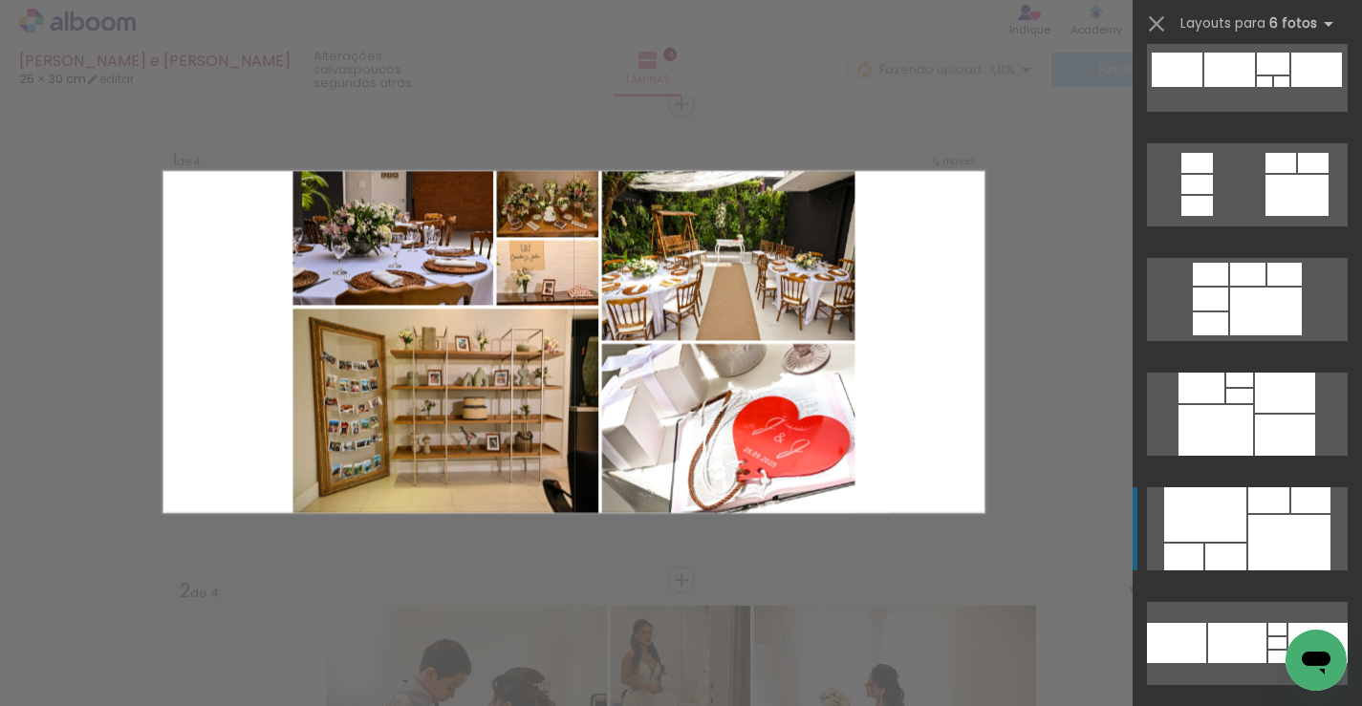
scroll to position [1293, 0]
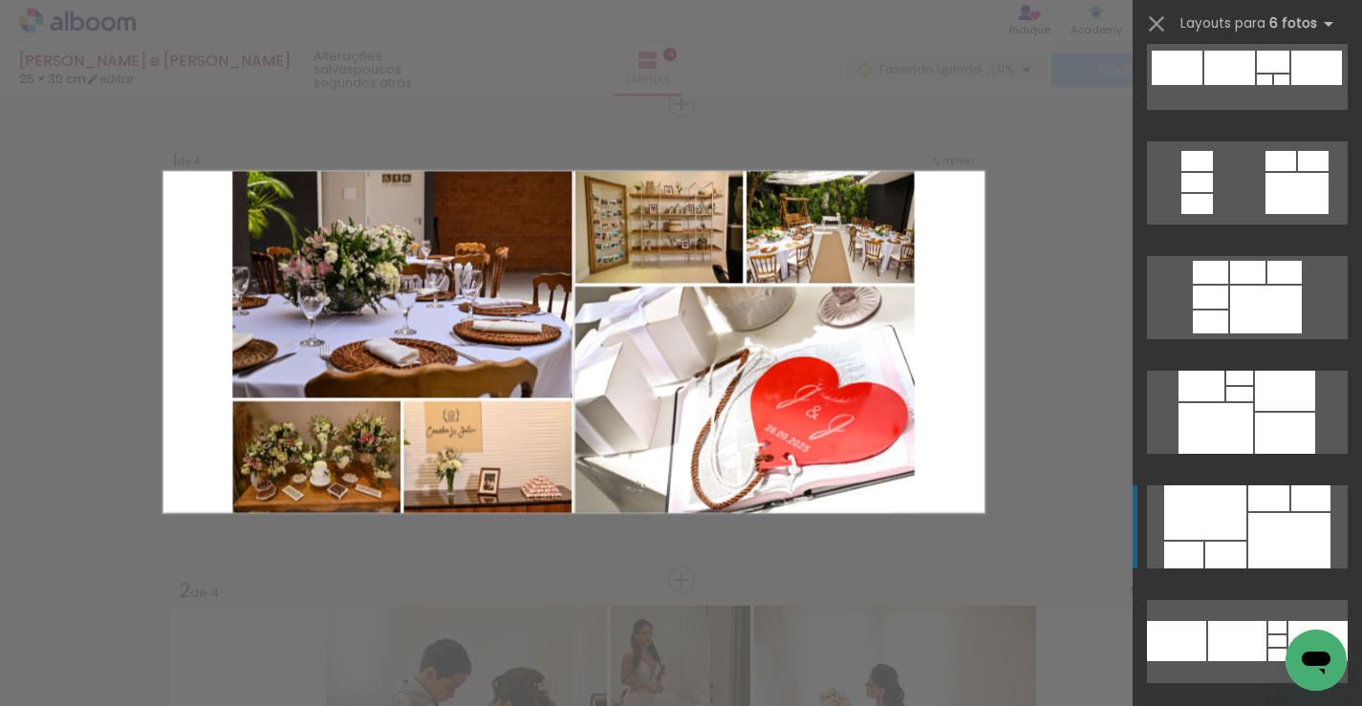
click at [1218, 534] on div at bounding box center [1205, 512] width 82 height 54
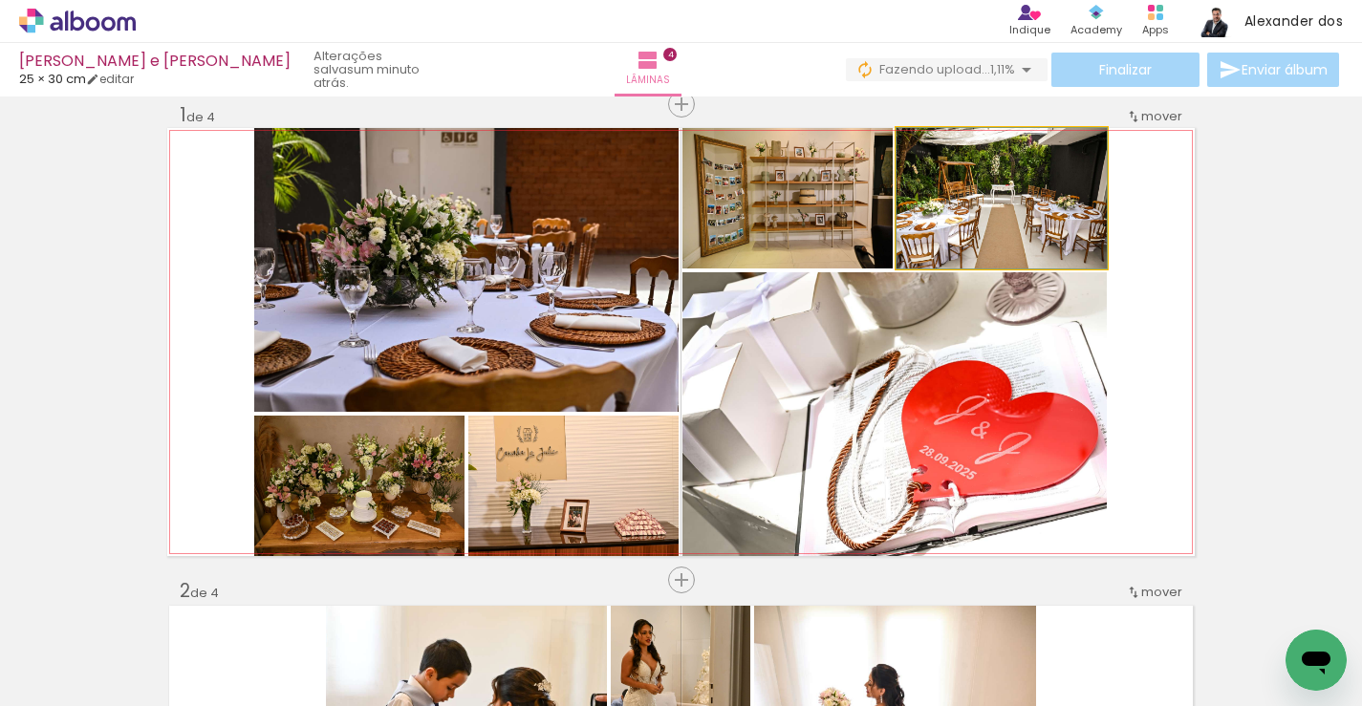
drag, startPoint x: 1009, startPoint y: 193, endPoint x: 962, endPoint y: 431, distance: 242.5
click at [0, 0] on slot at bounding box center [0, 0] width 0 height 0
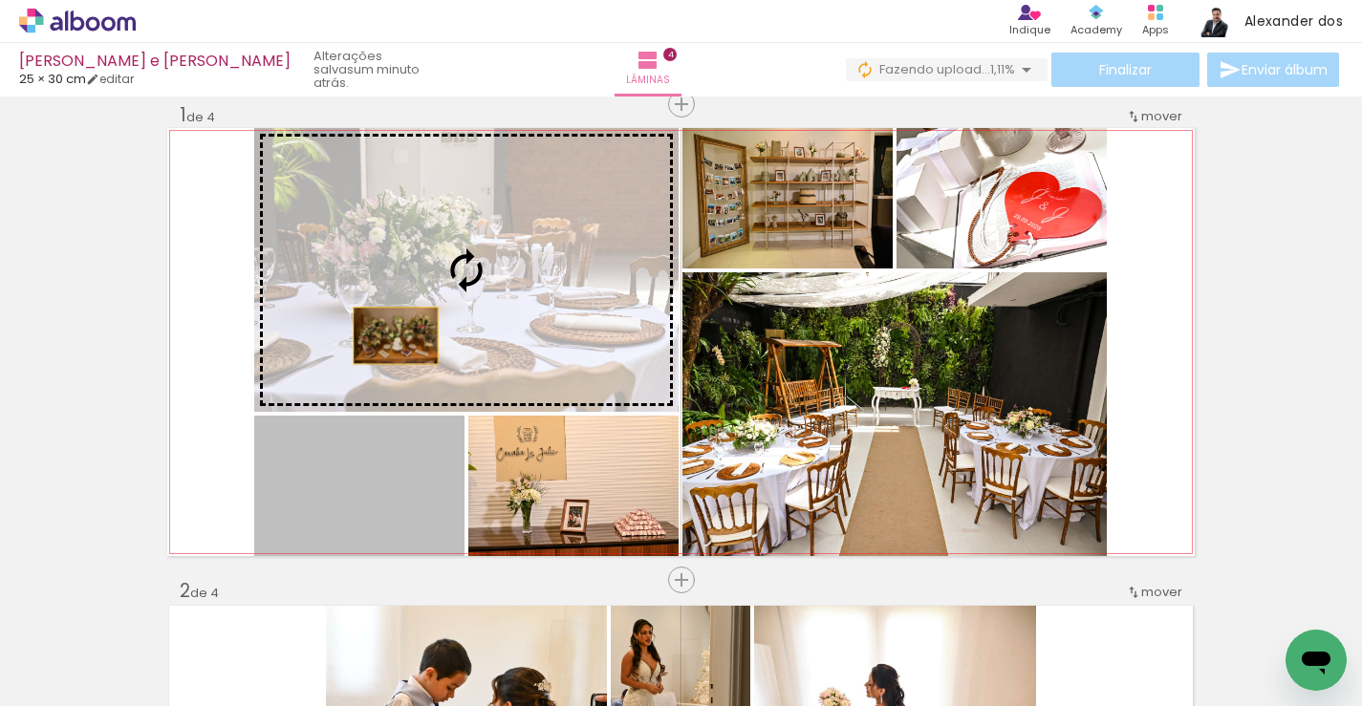
drag, startPoint x: 388, startPoint y: 495, endPoint x: 397, endPoint y: 231, distance: 263.9
click at [0, 0] on slot at bounding box center [0, 0] width 0 height 0
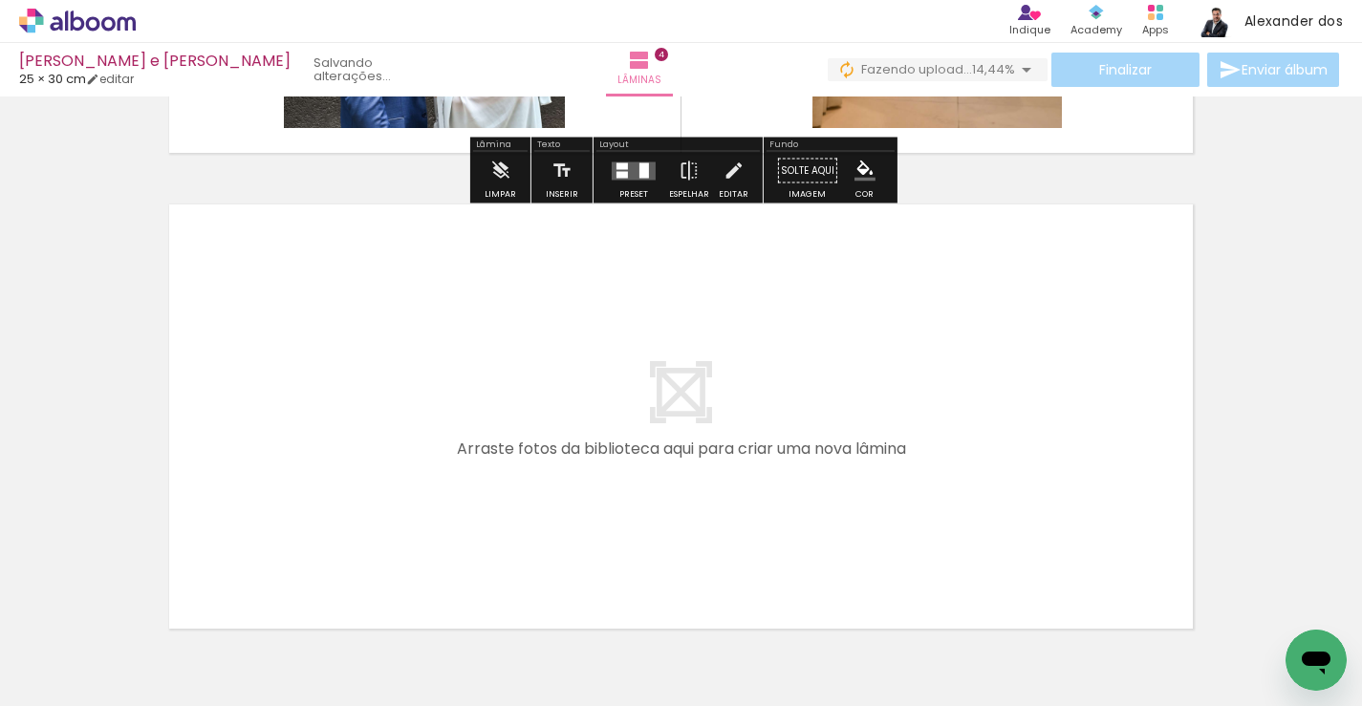
scroll to position [1856, 0]
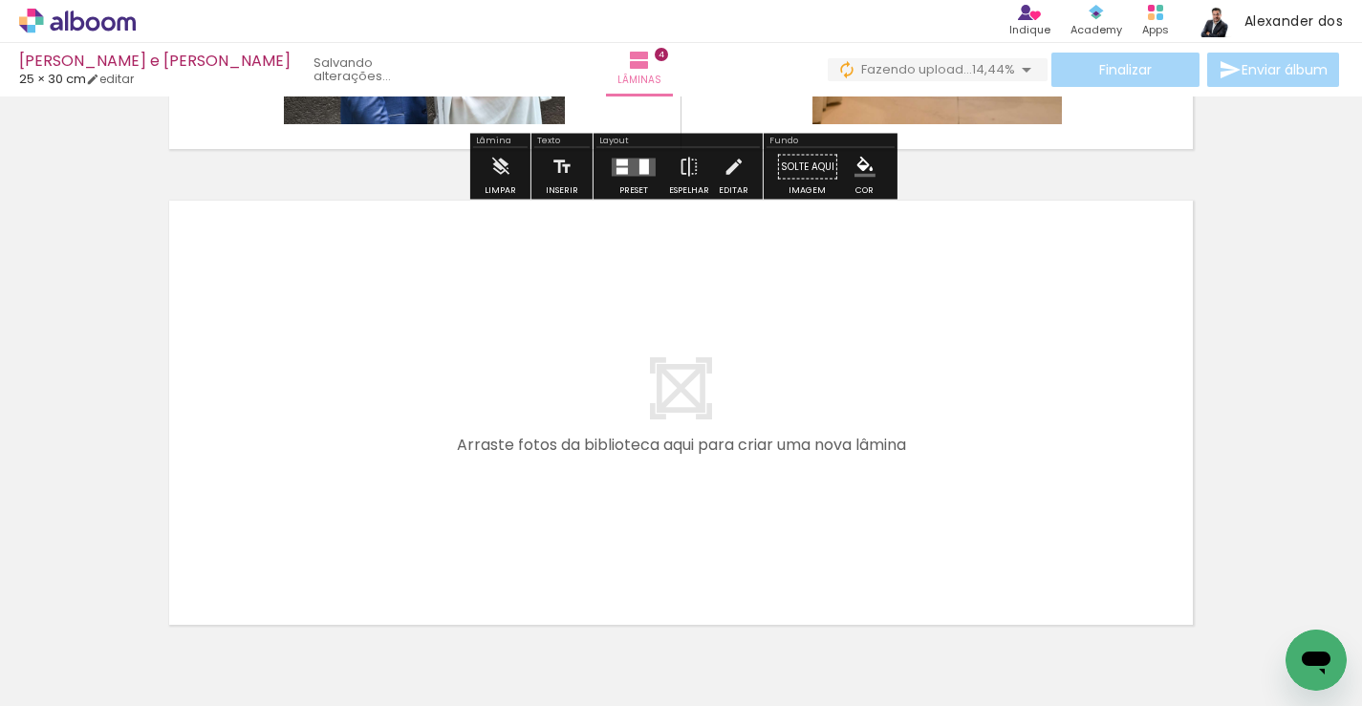
drag, startPoint x: 487, startPoint y: 638, endPoint x: 487, endPoint y: 418, distance: 220.7
click at [487, 418] on quentale-workspace at bounding box center [681, 353] width 1362 height 706
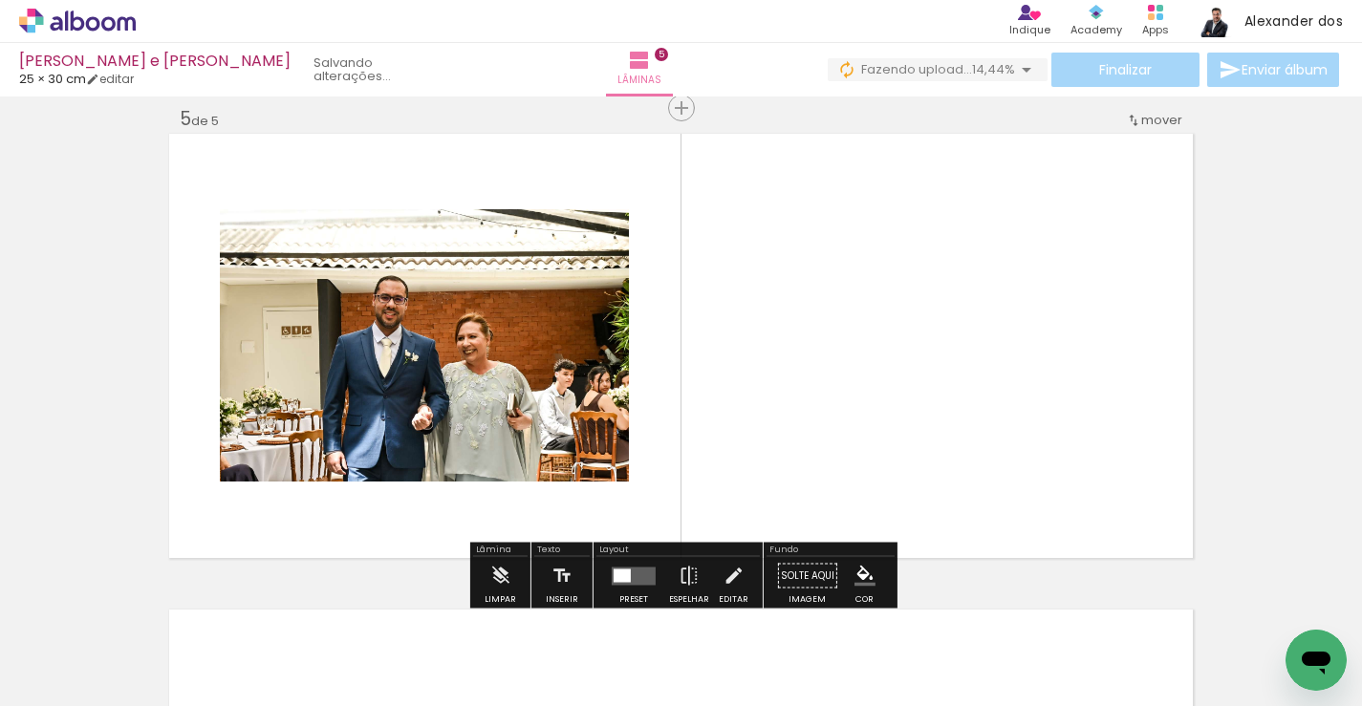
scroll to position [1927, 0]
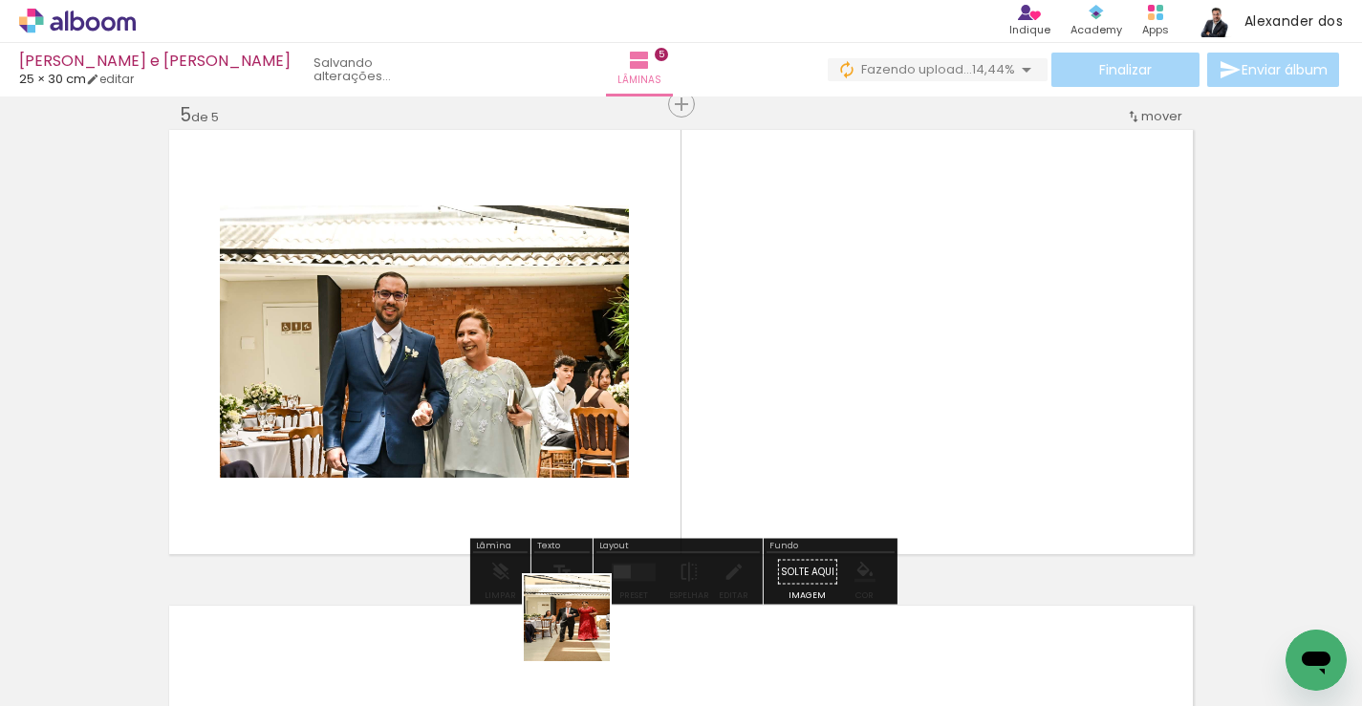
drag, startPoint x: 581, startPoint y: 637, endPoint x: 581, endPoint y: 432, distance: 205.4
click at [581, 432] on quentale-workspace at bounding box center [681, 353] width 1362 height 706
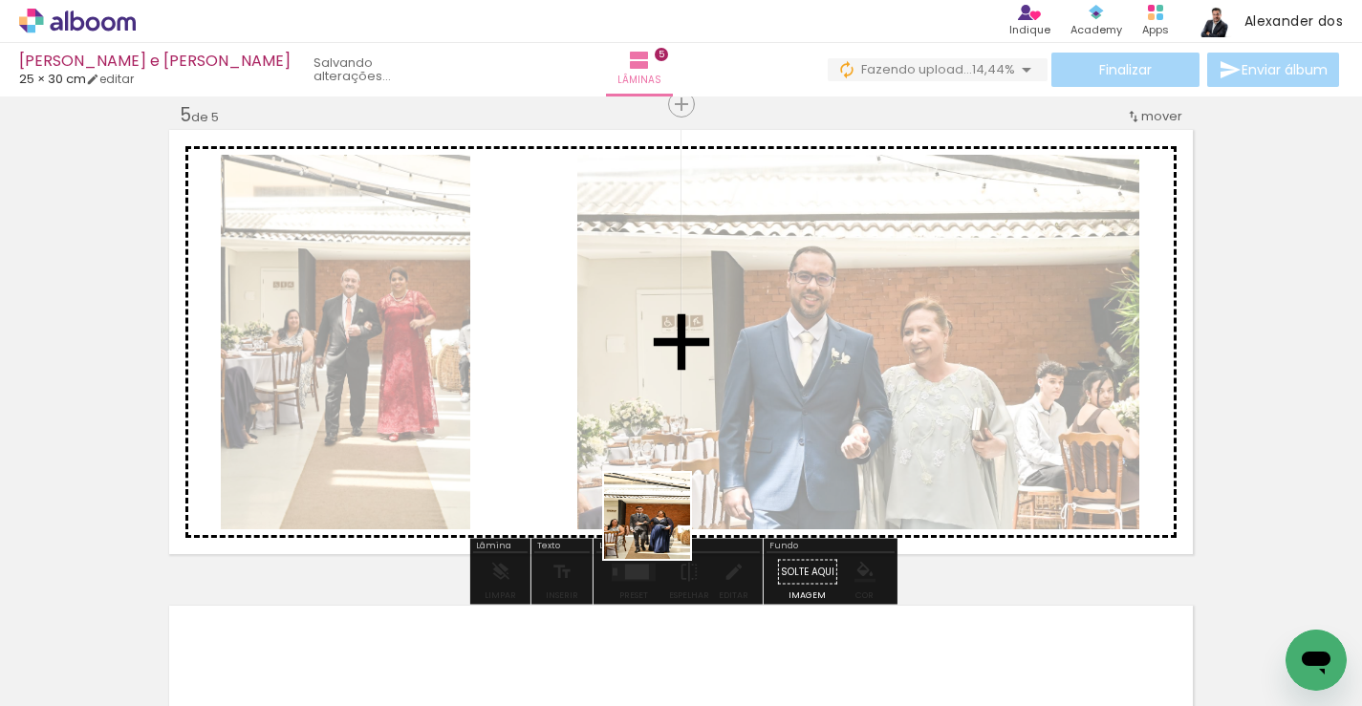
drag, startPoint x: 693, startPoint y: 654, endPoint x: 647, endPoint y: 429, distance: 229.2
click at [647, 429] on quentale-workspace at bounding box center [681, 353] width 1362 height 706
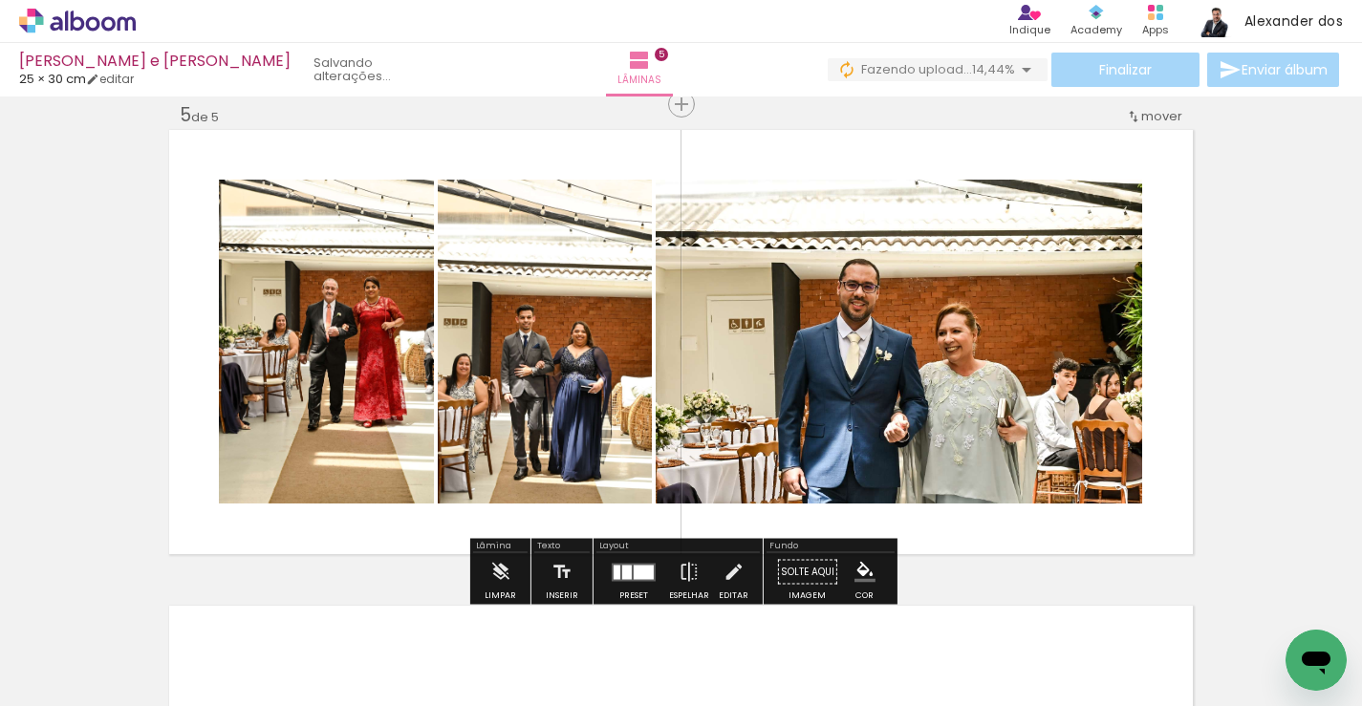
drag, startPoint x: 791, startPoint y: 649, endPoint x: 702, endPoint y: 444, distance: 222.9
click at [702, 444] on quentale-workspace at bounding box center [681, 353] width 1362 height 706
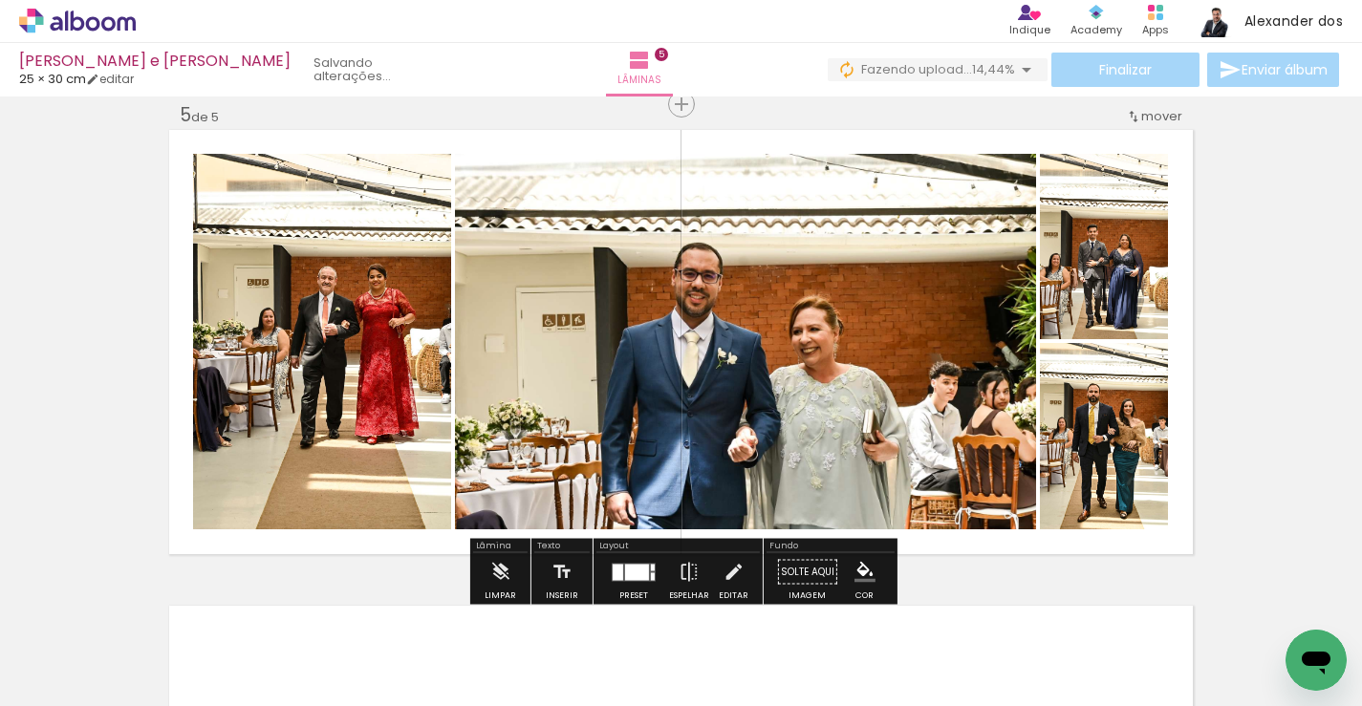
click at [625, 572] on div at bounding box center [637, 572] width 24 height 16
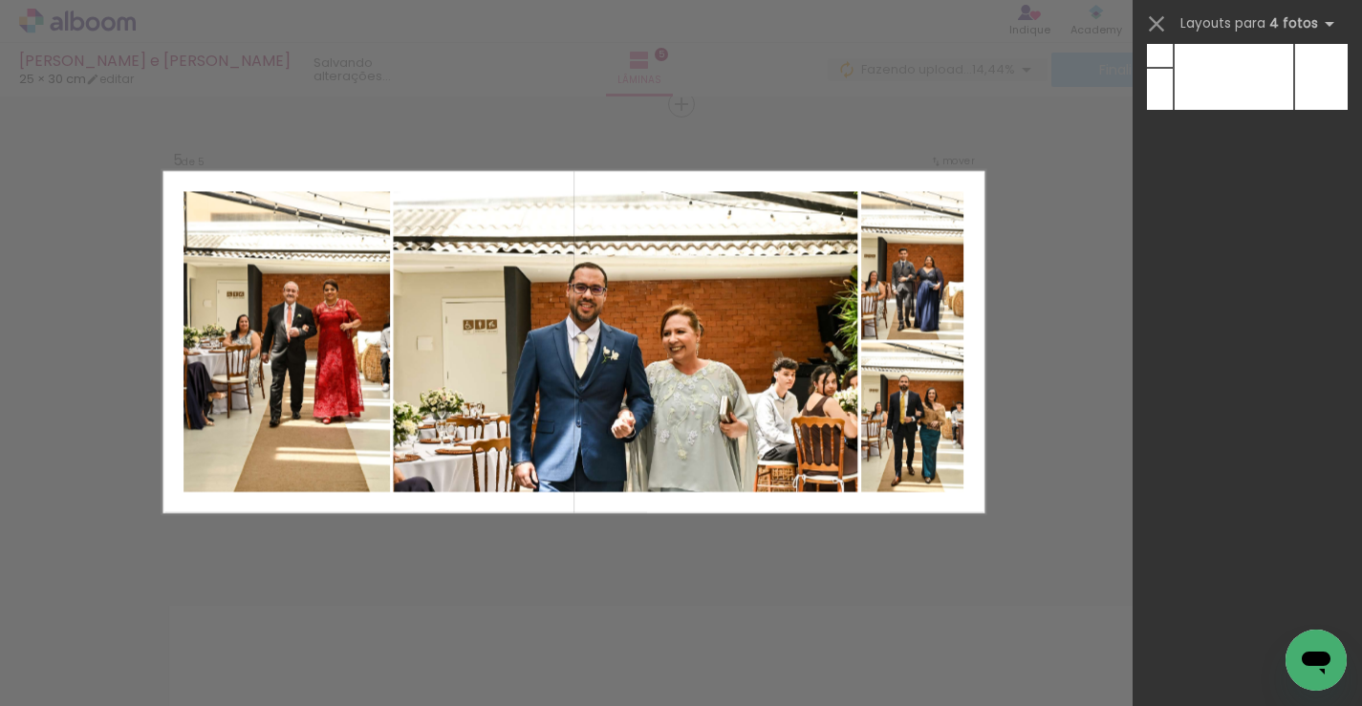
scroll to position [0, 0]
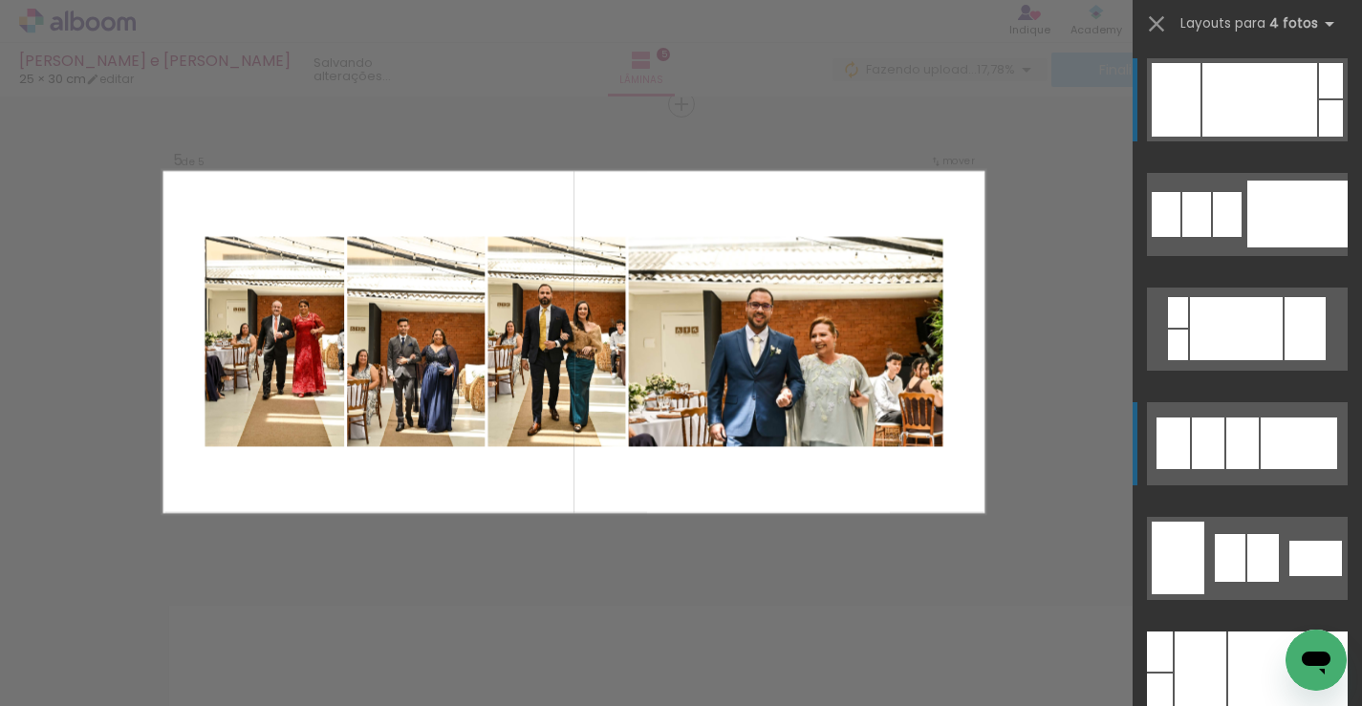
click at [1185, 448] on div at bounding box center [1172, 444] width 33 height 52
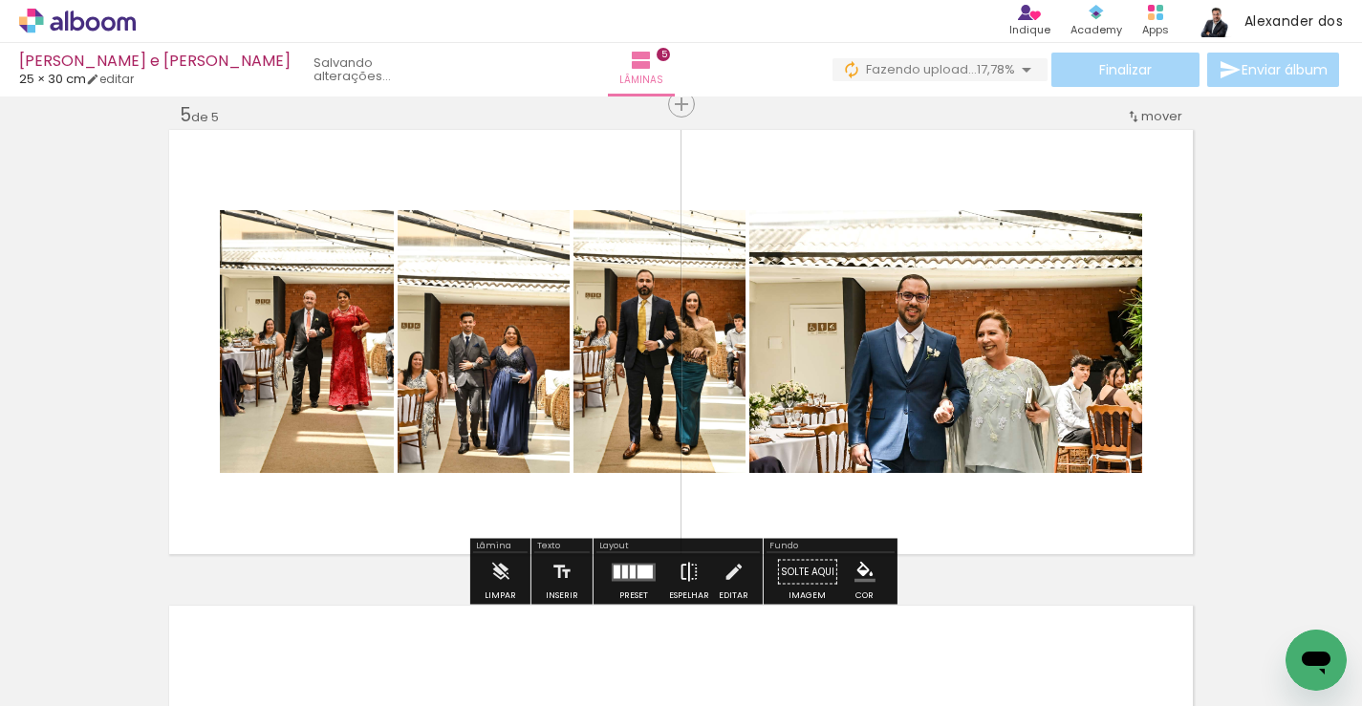
click at [681, 561] on iron-icon at bounding box center [688, 572] width 21 height 38
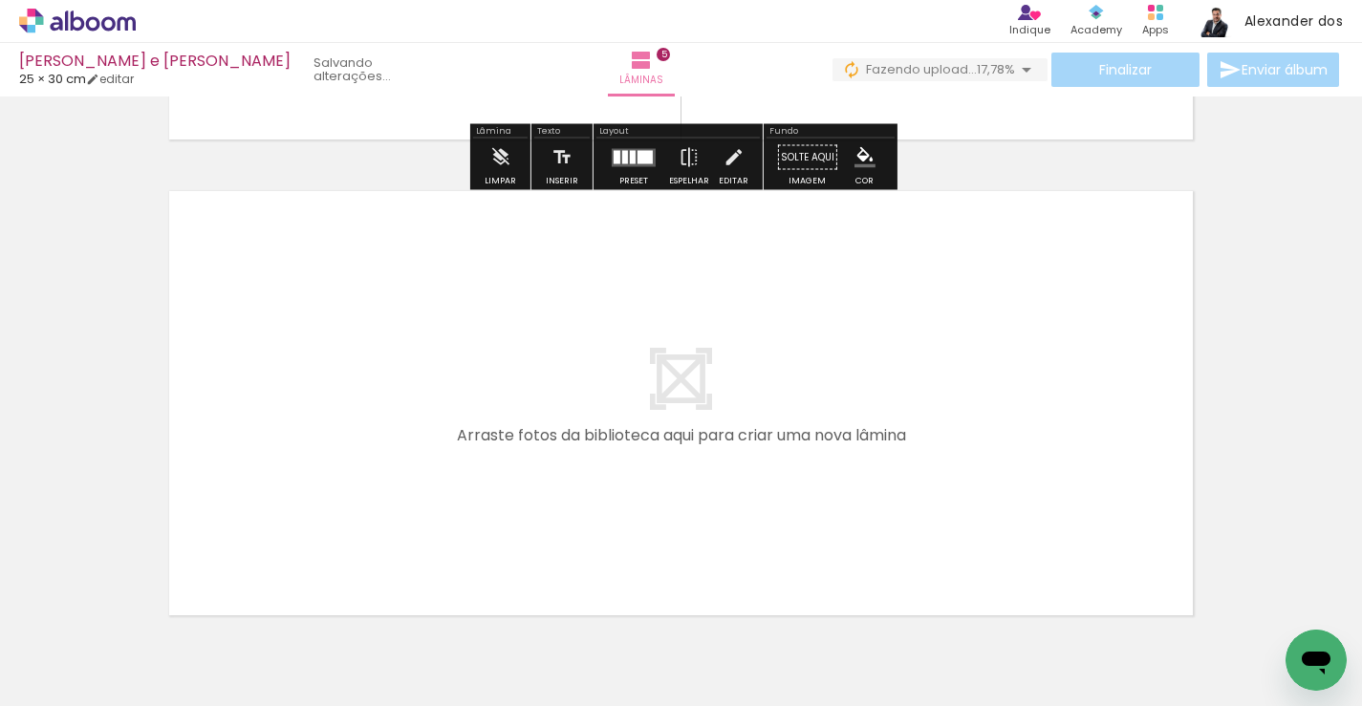
scroll to position [2386, 0]
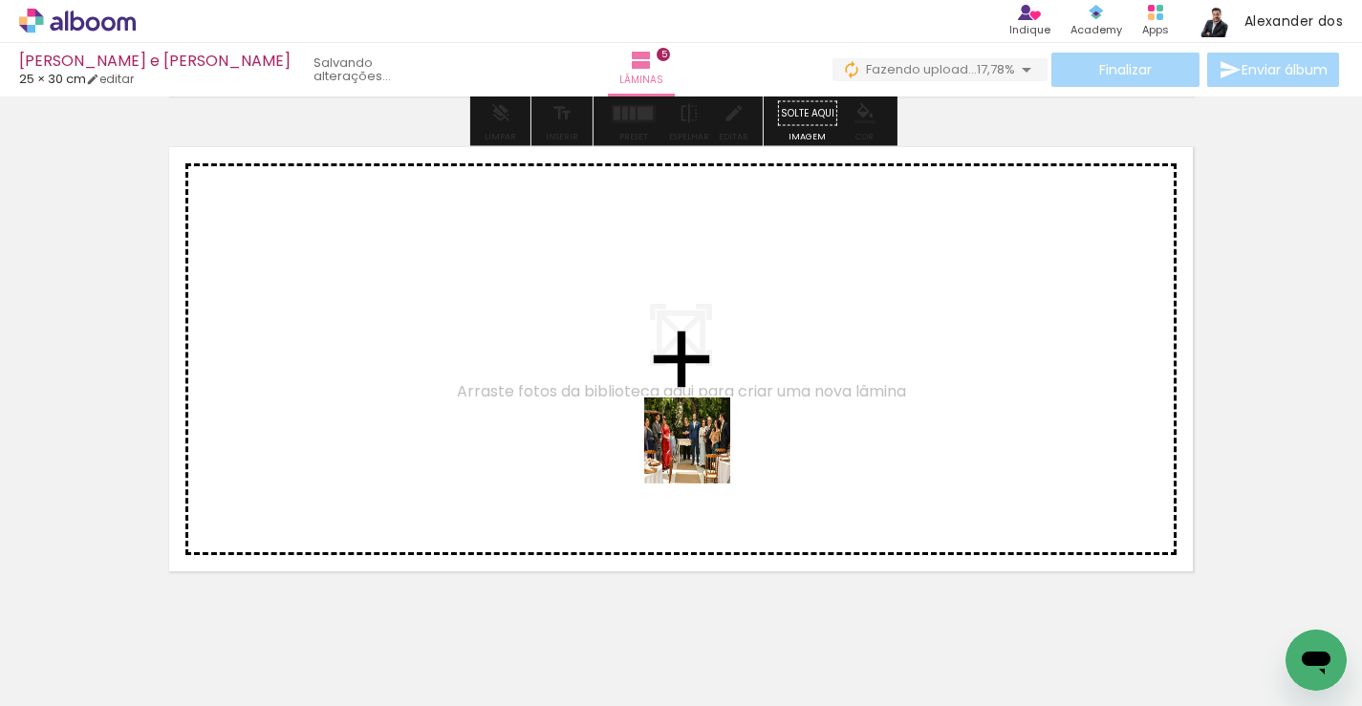
drag, startPoint x: 886, startPoint y: 633, endPoint x: 700, endPoint y: 455, distance: 257.5
click at [700, 455] on quentale-workspace at bounding box center [681, 353] width 1362 height 706
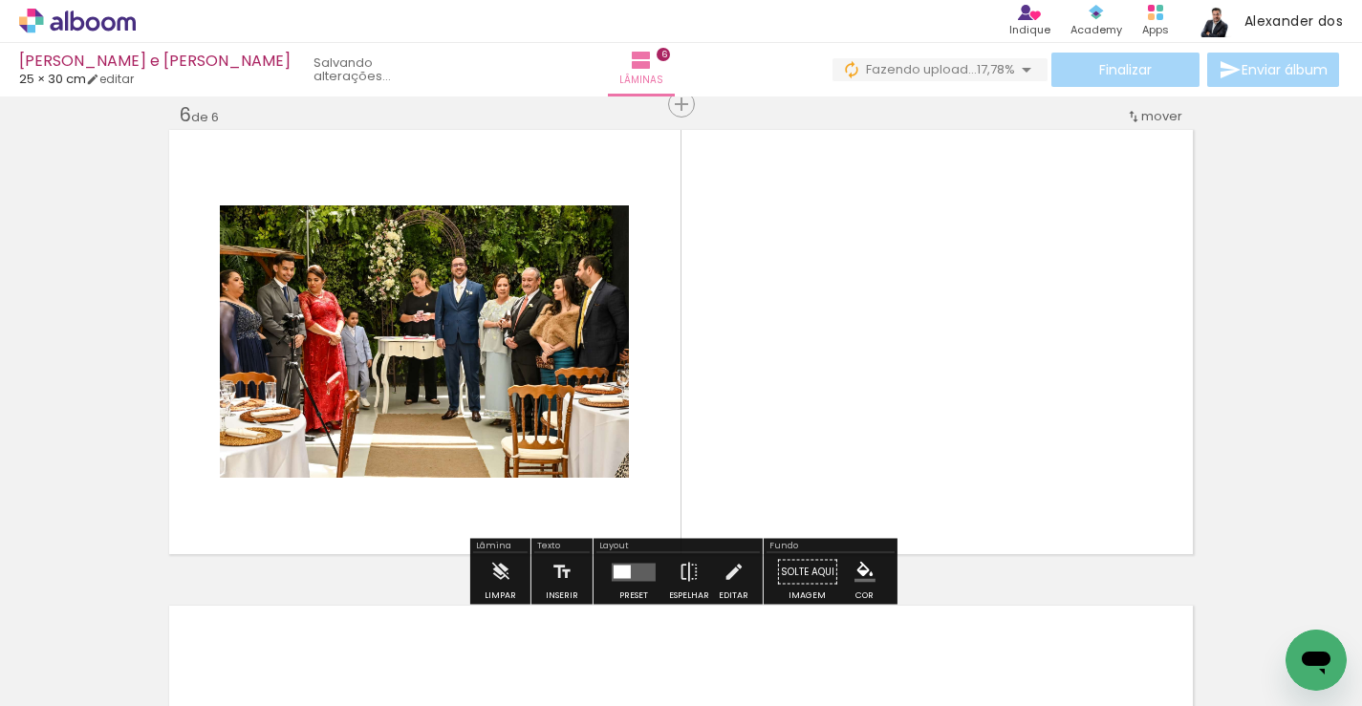
scroll to position [0, 1716]
drag, startPoint x: 630, startPoint y: 633, endPoint x: 716, endPoint y: 427, distance: 223.6
click at [716, 427] on quentale-workspace at bounding box center [681, 353] width 1362 height 706
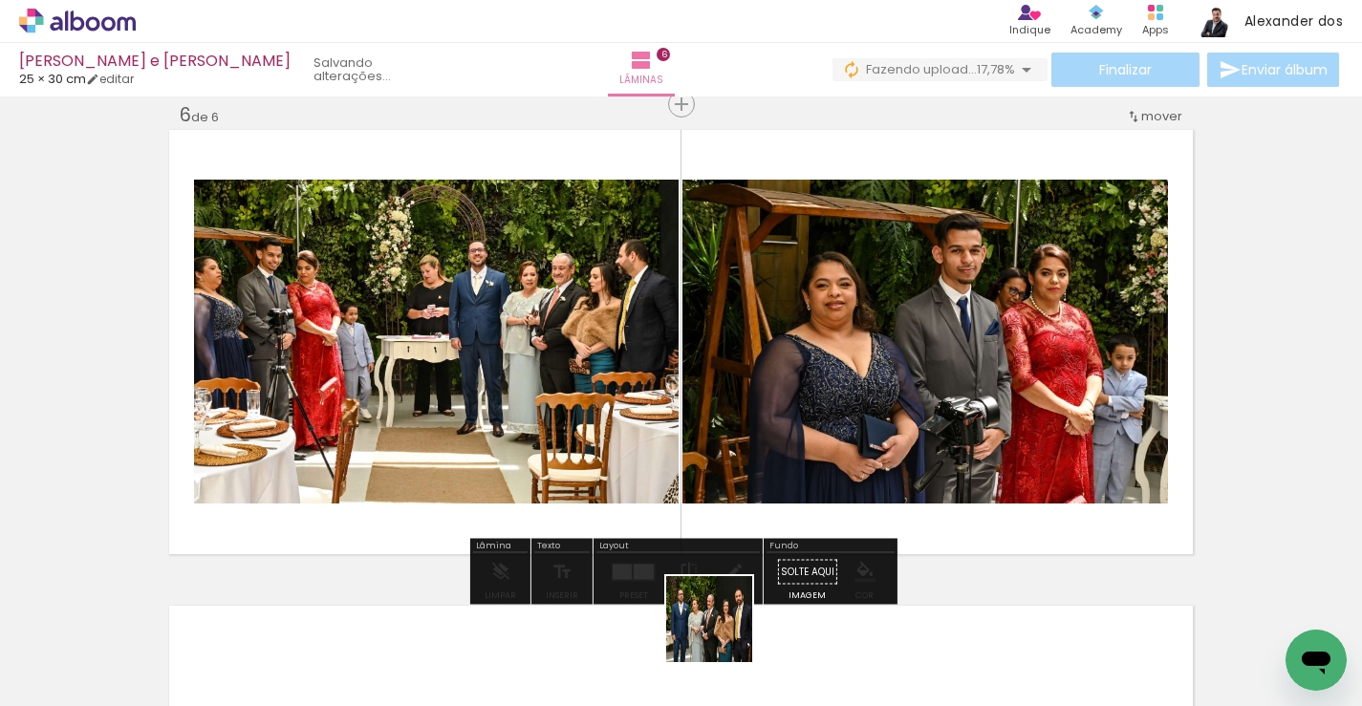
drag, startPoint x: 723, startPoint y: 642, endPoint x: 723, endPoint y: 397, distance: 245.6
click at [723, 397] on quentale-workspace at bounding box center [681, 353] width 1362 height 706
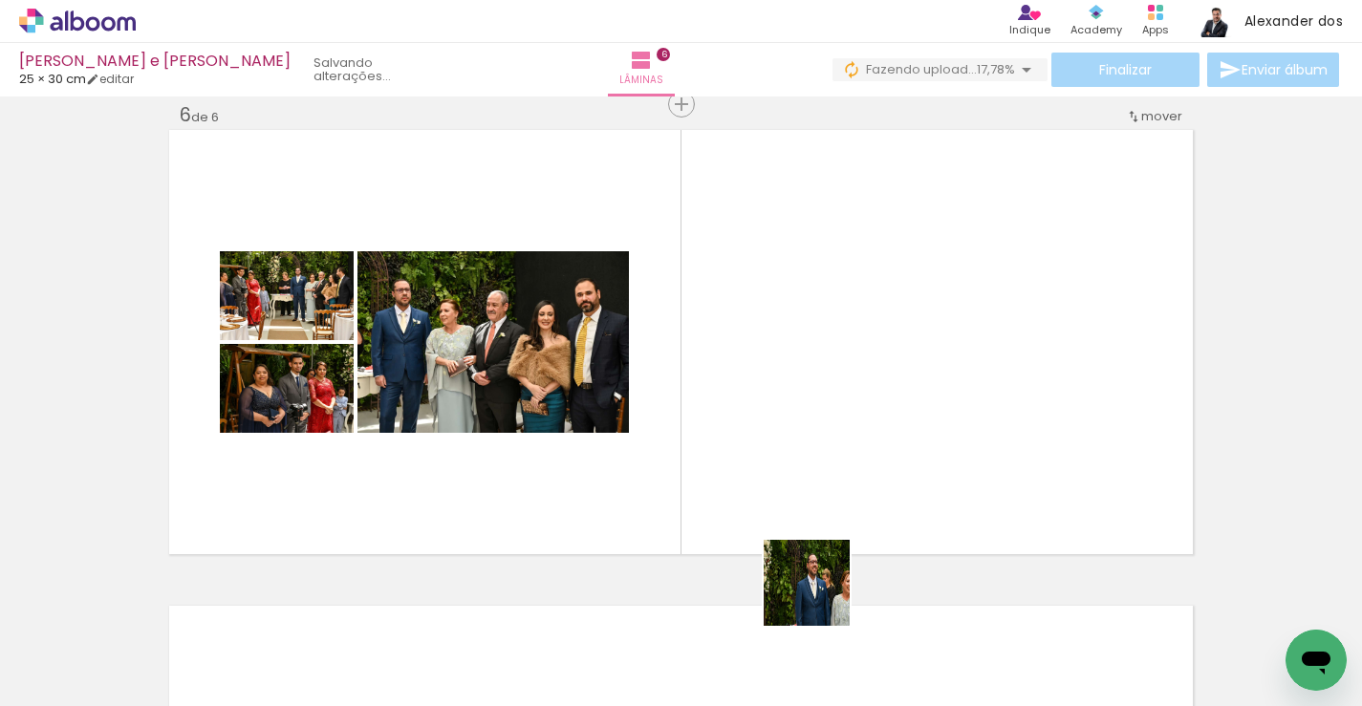
drag, startPoint x: 848, startPoint y: 638, endPoint x: 702, endPoint y: 408, distance: 272.7
click at [702, 408] on quentale-workspace at bounding box center [681, 353] width 1362 height 706
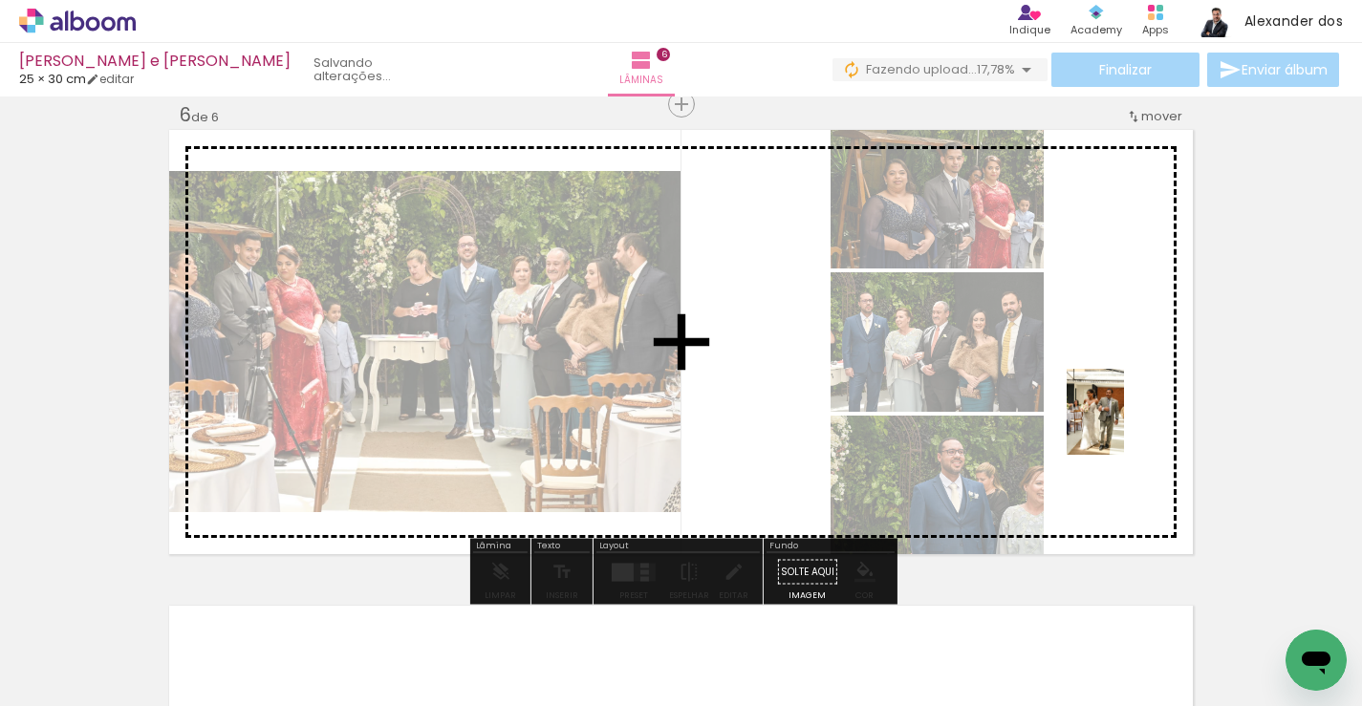
drag, startPoint x: 942, startPoint y: 640, endPoint x: 1124, endPoint y: 426, distance: 280.6
click at [1124, 426] on quentale-workspace at bounding box center [681, 353] width 1362 height 706
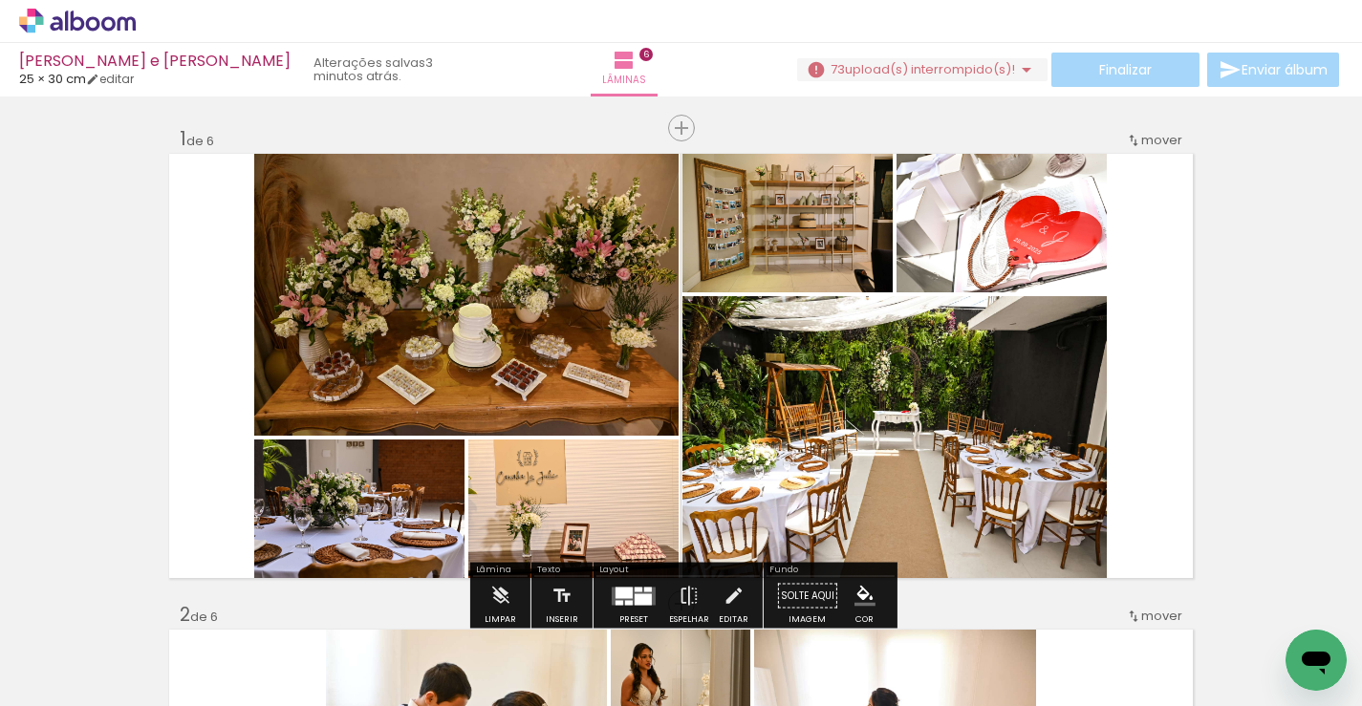
click at [869, 71] on span "upload(s) interrompido(s)!" at bounding box center [930, 69] width 170 height 18
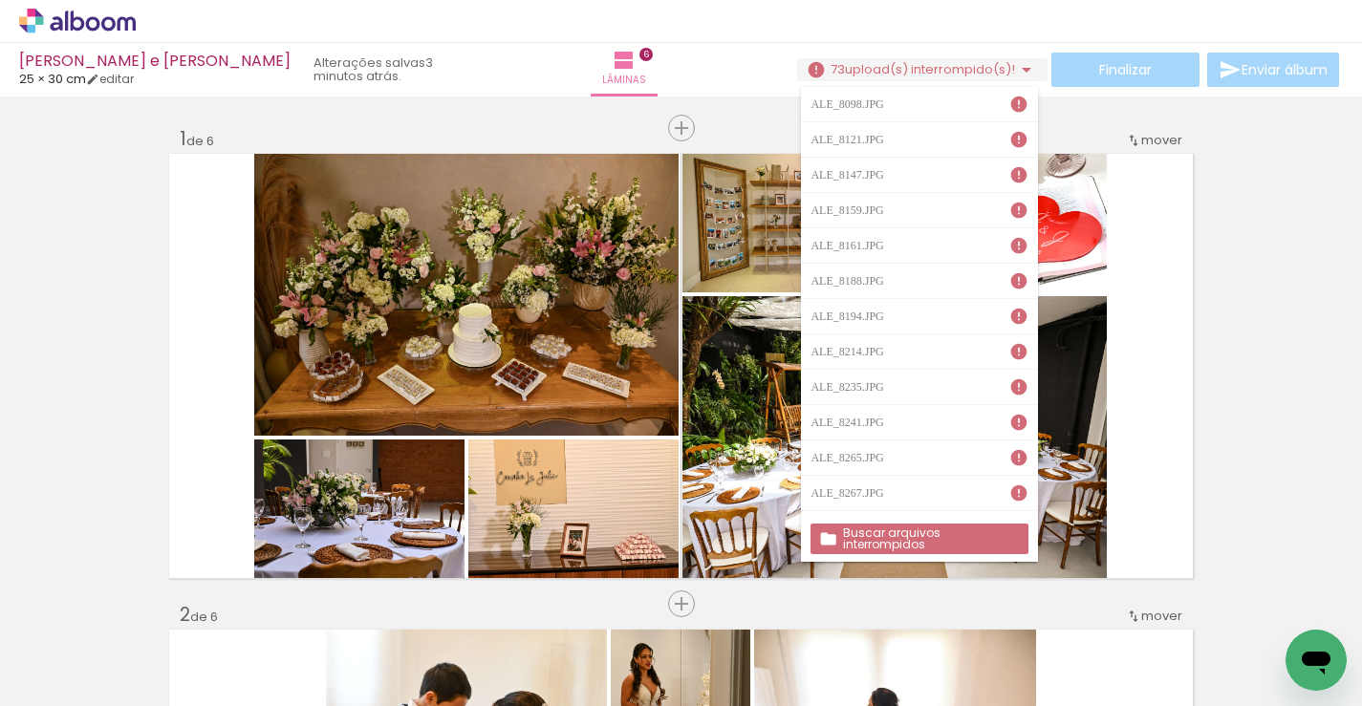
click at [0, 0] on slot "Buscar arquivos interrompidos" at bounding box center [0, 0] width 0 height 0
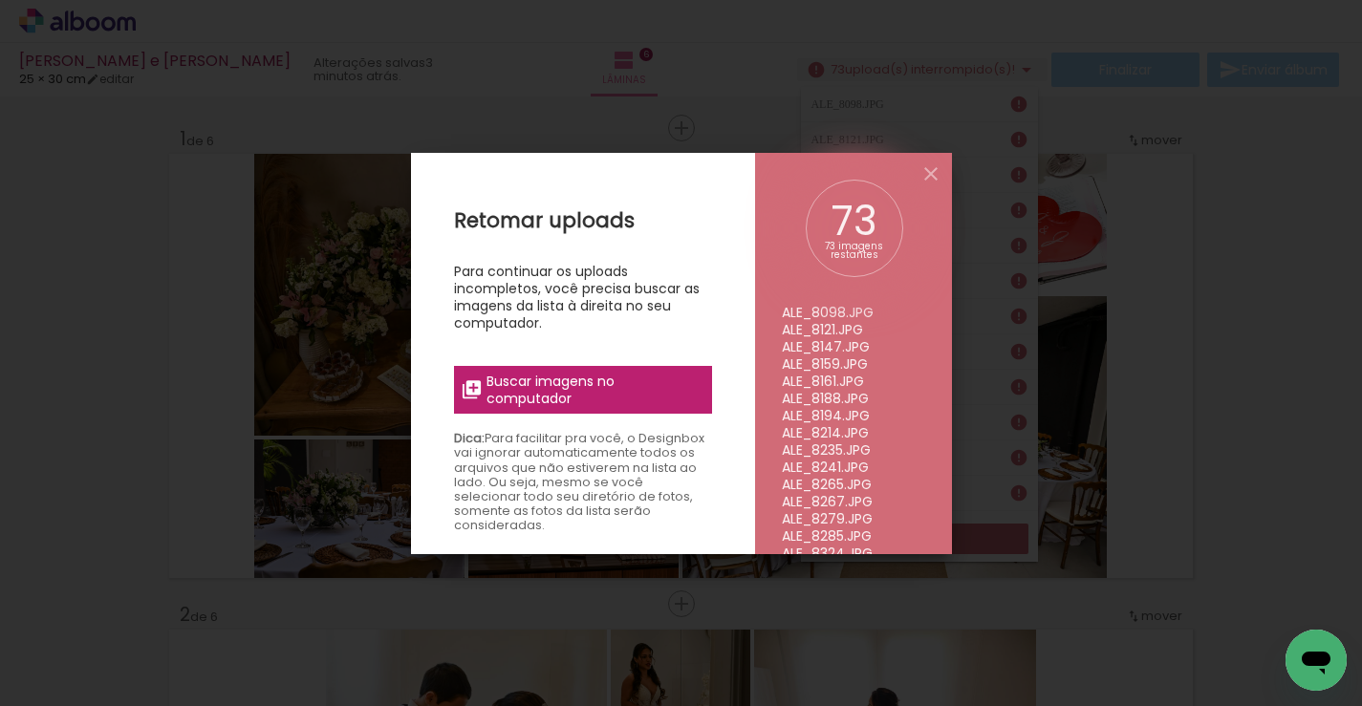
click at [547, 384] on span "Buscar imagens no computador" at bounding box center [592, 390] width 213 height 34
click at [0, 0] on input "file" at bounding box center [0, 0] width 0 height 0
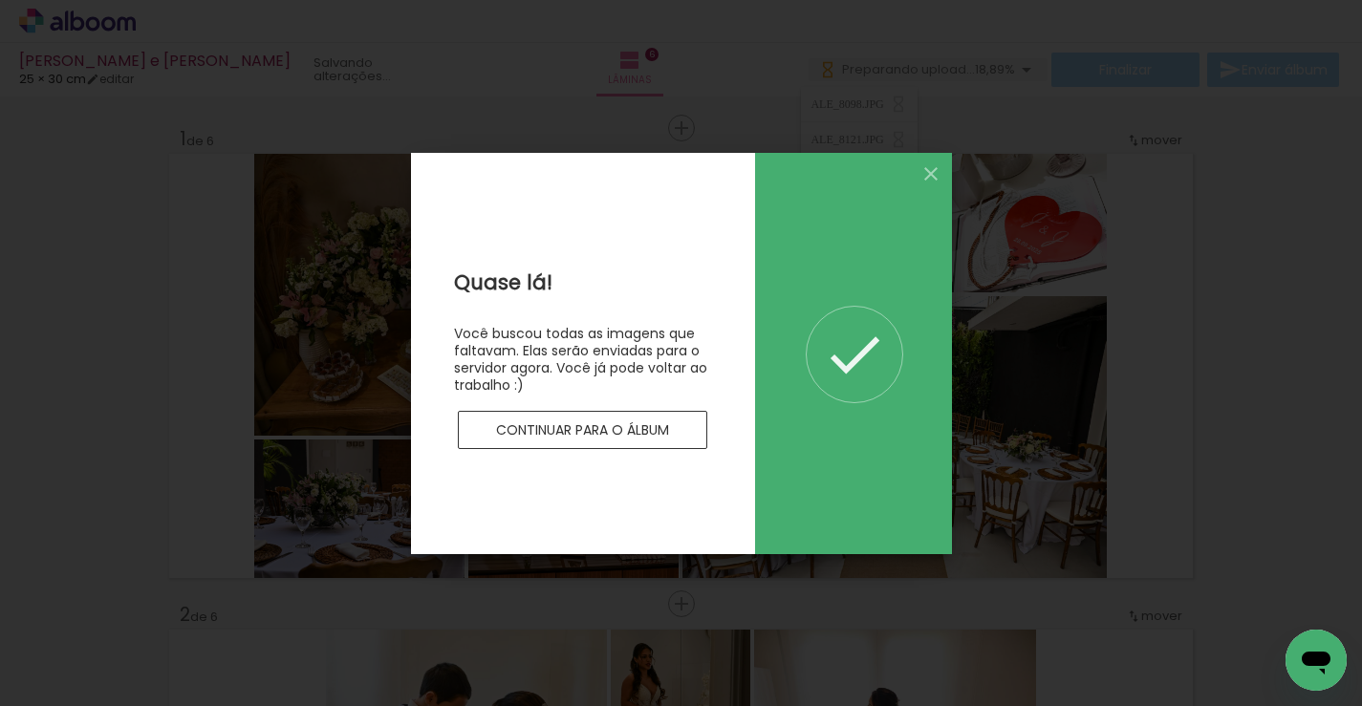
click at [0, 0] on slot "Continuar para o álbum" at bounding box center [0, 0] width 0 height 0
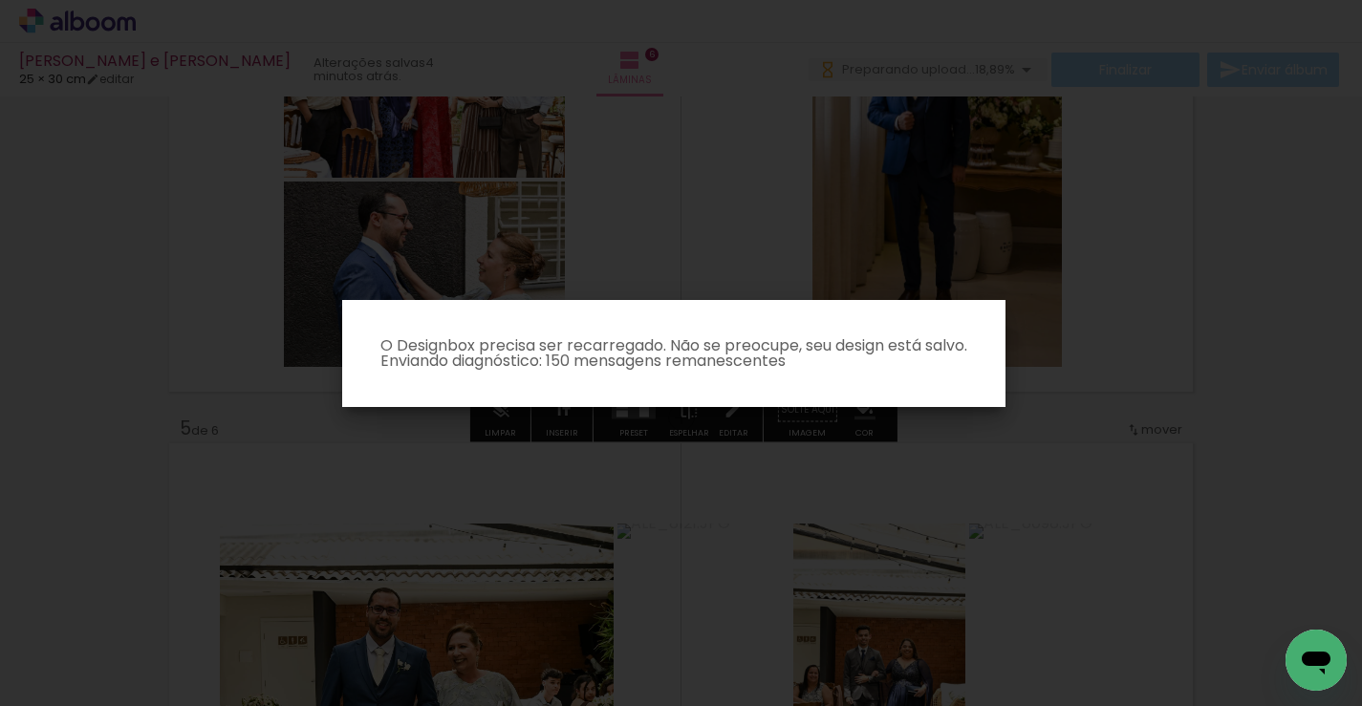
scroll to position [1716, 0]
